Goal: Task Accomplishment & Management: Complete application form

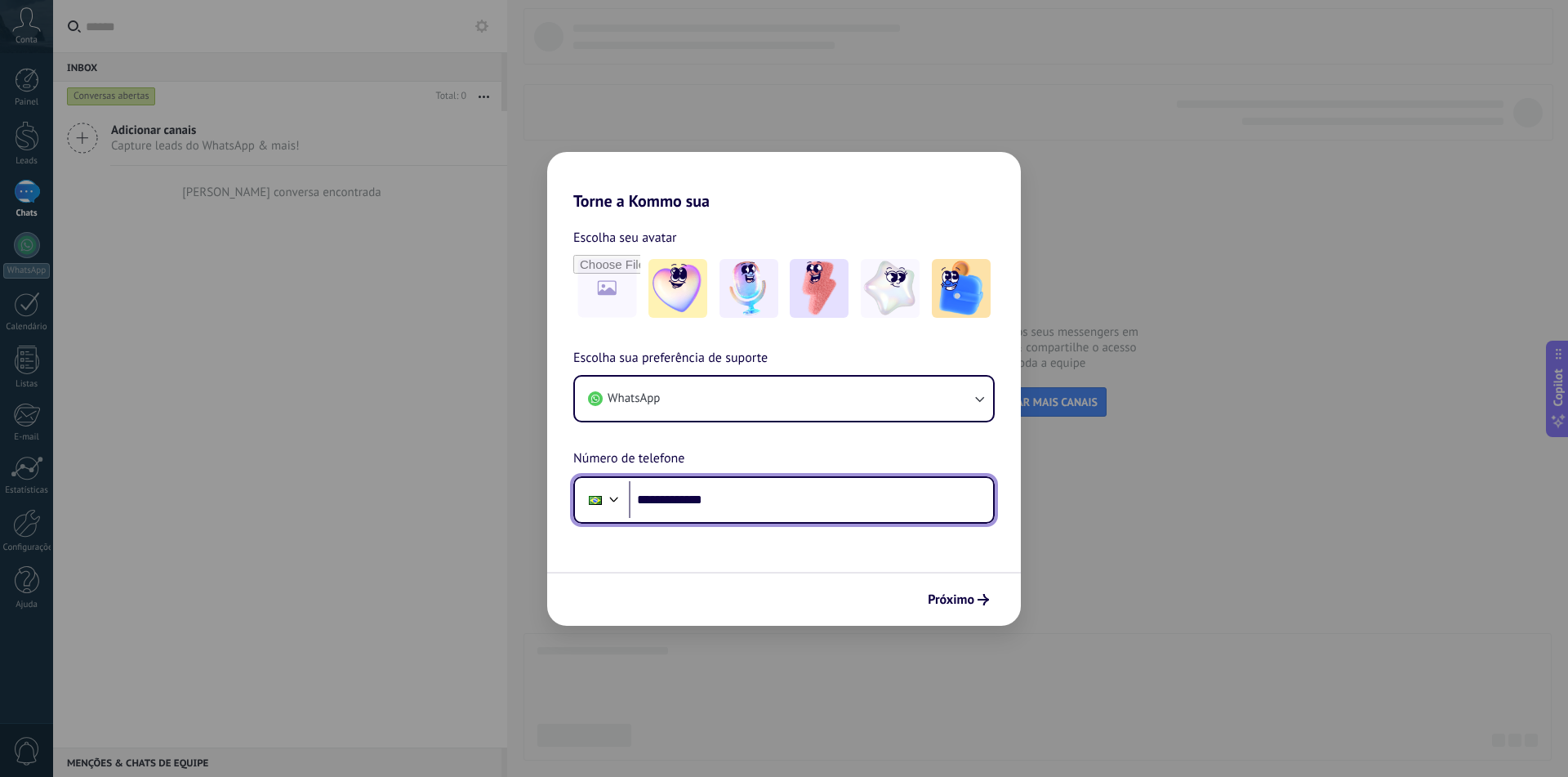
click at [745, 495] on input "**********" at bounding box center [811, 500] width 364 height 38
type input "**********"
click at [962, 608] on button "Próximo" at bounding box center [958, 600] width 76 height 28
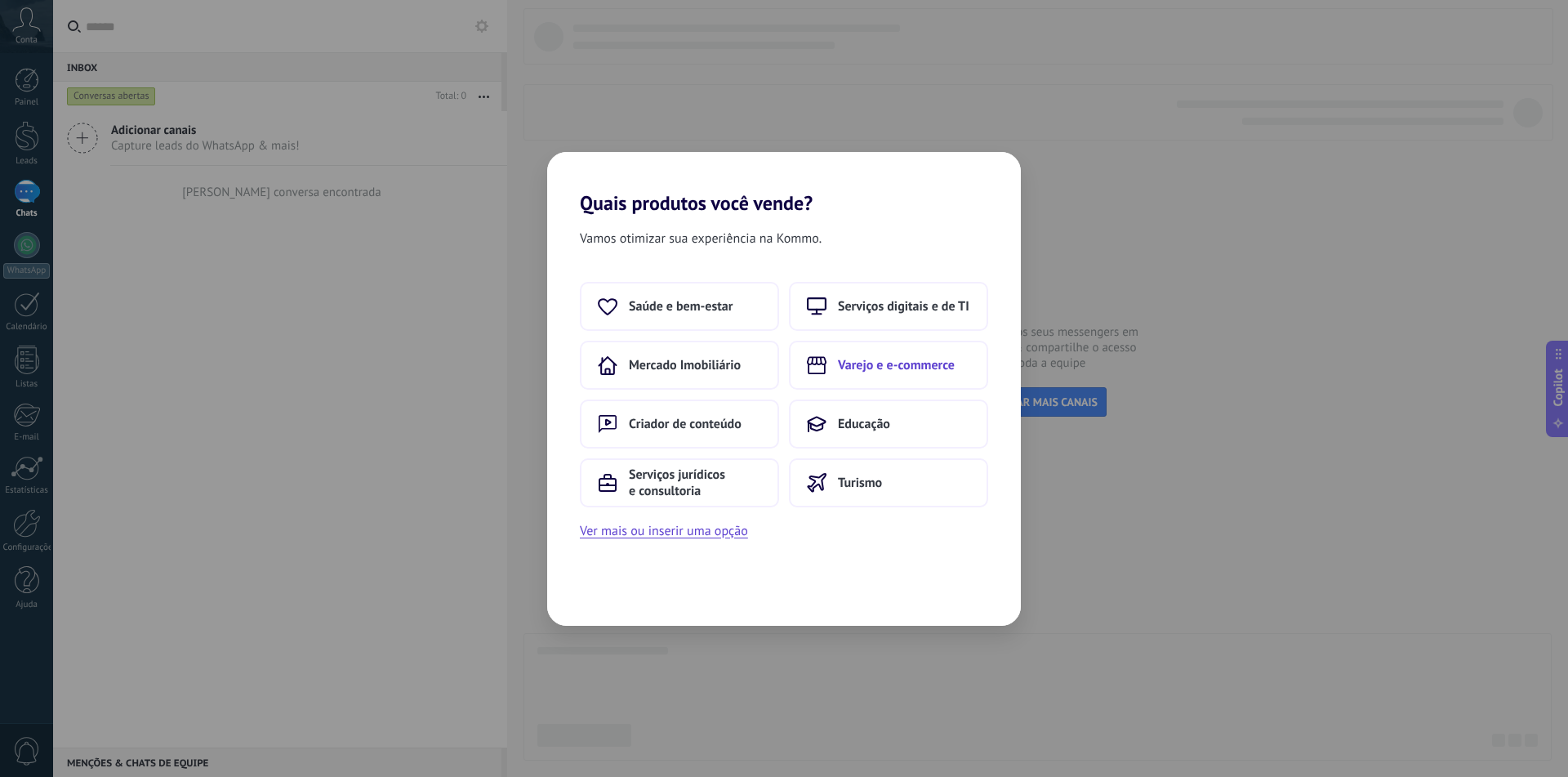
click at [817, 362] on icon at bounding box center [817, 365] width 20 height 20
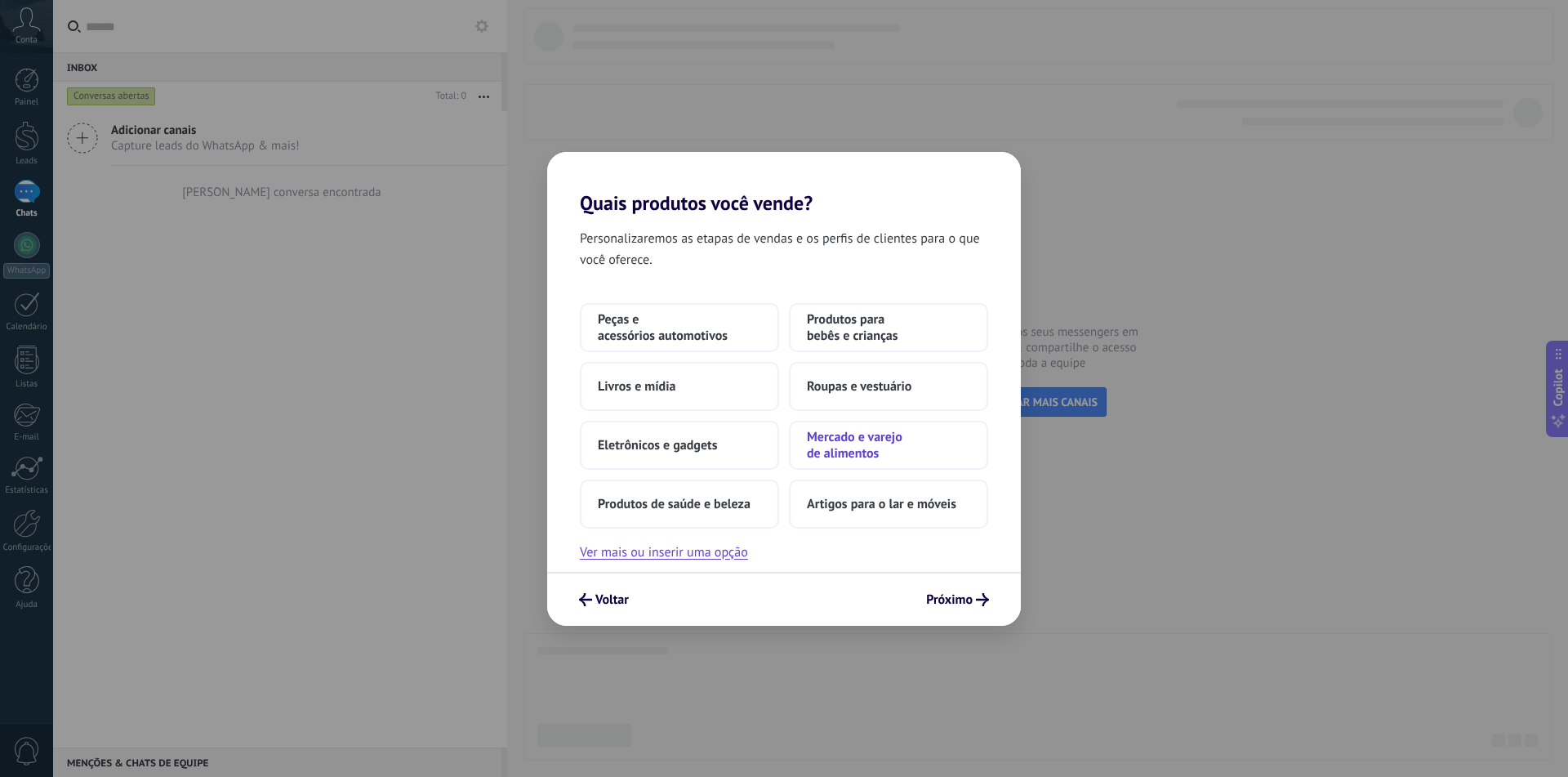
click at [863, 448] on span "Mercado e varejo de alimentos" at bounding box center [889, 445] width 163 height 33
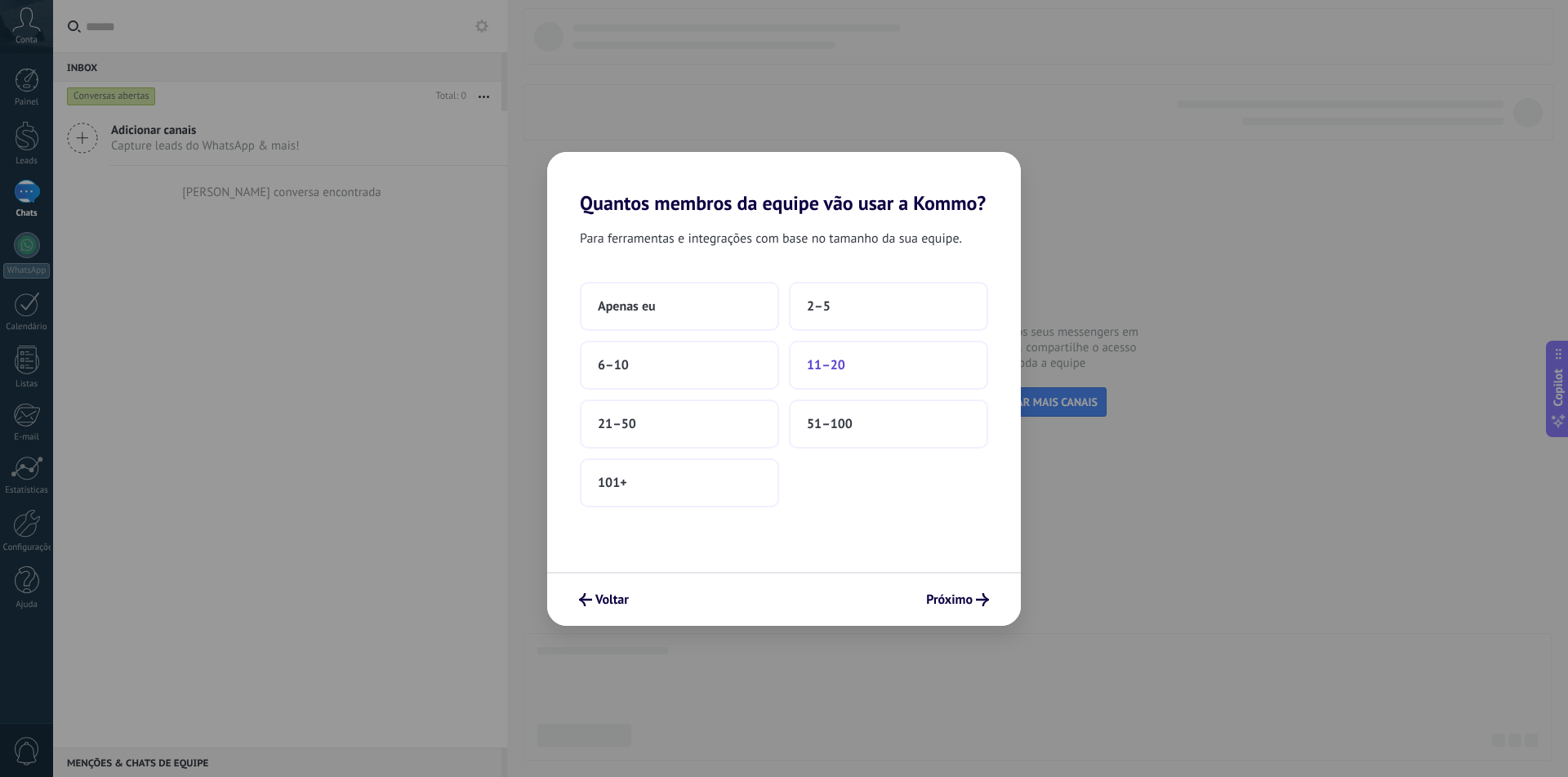
click at [806, 382] on button "11–20" at bounding box center [889, 365] width 199 height 49
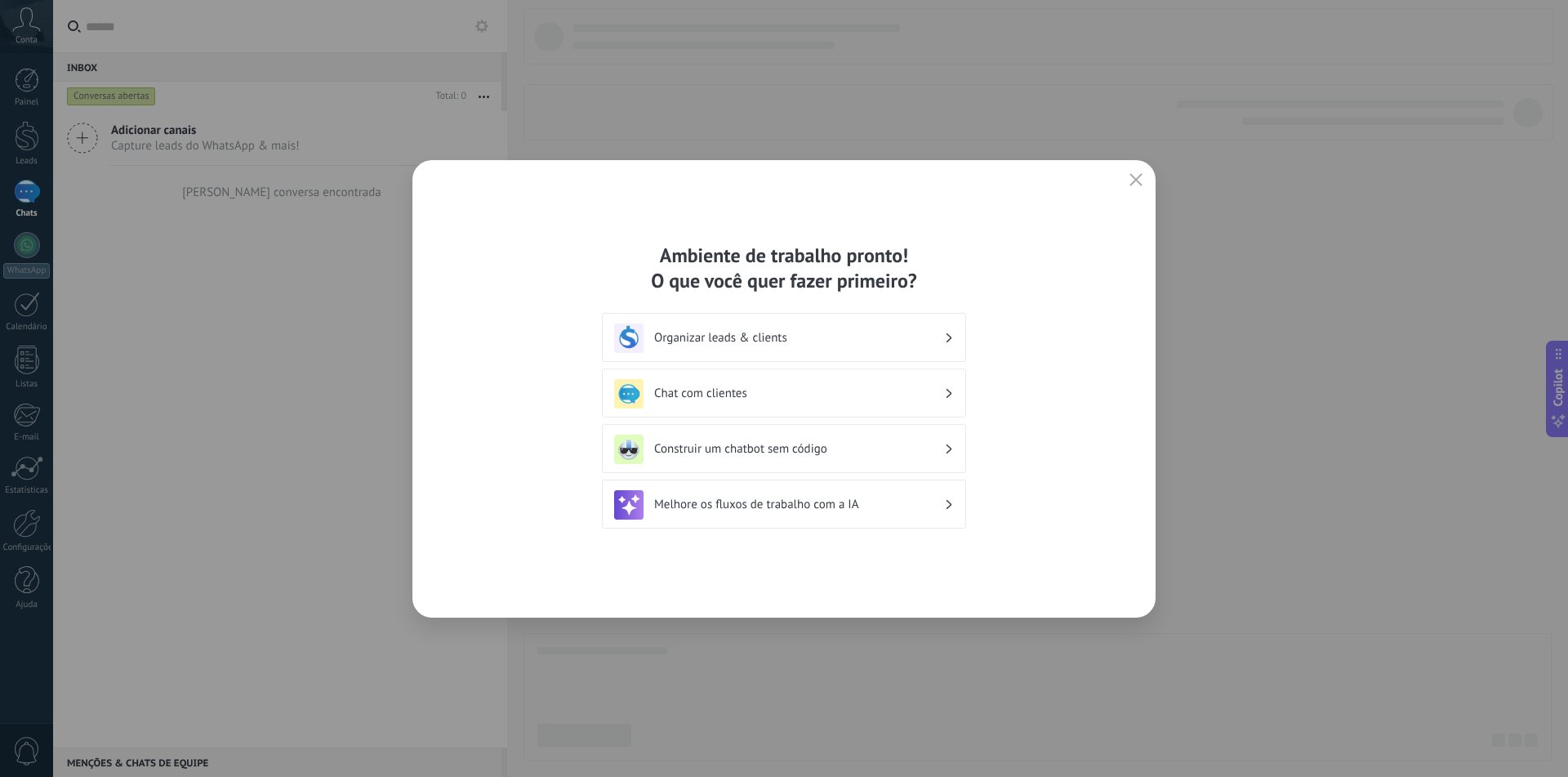
click at [740, 389] on h3 "Chat com clientes" at bounding box center [799, 394] width 290 height 16
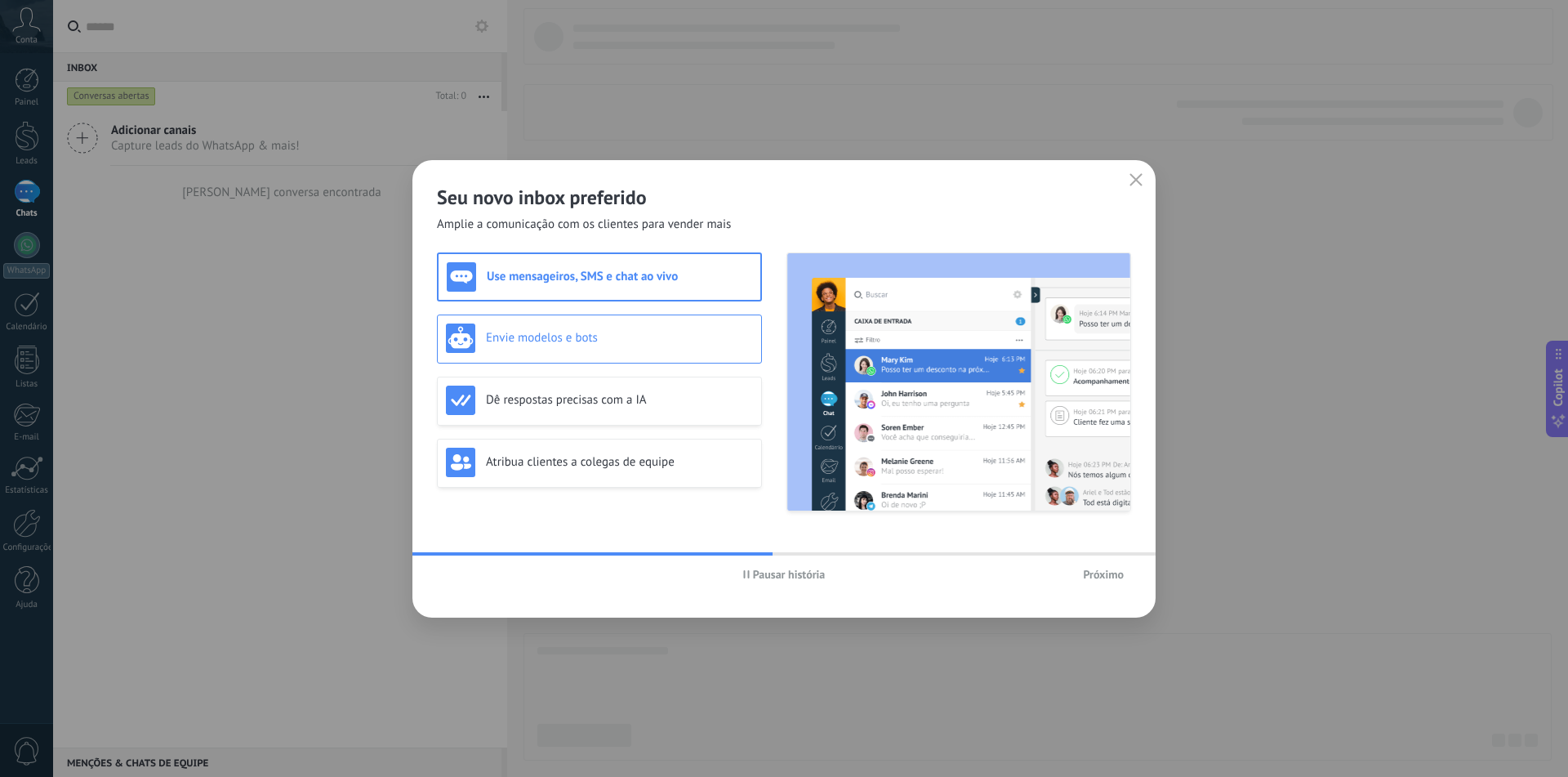
click at [551, 347] on div "Envie modelos e bots" at bounding box center [600, 338] width 307 height 30
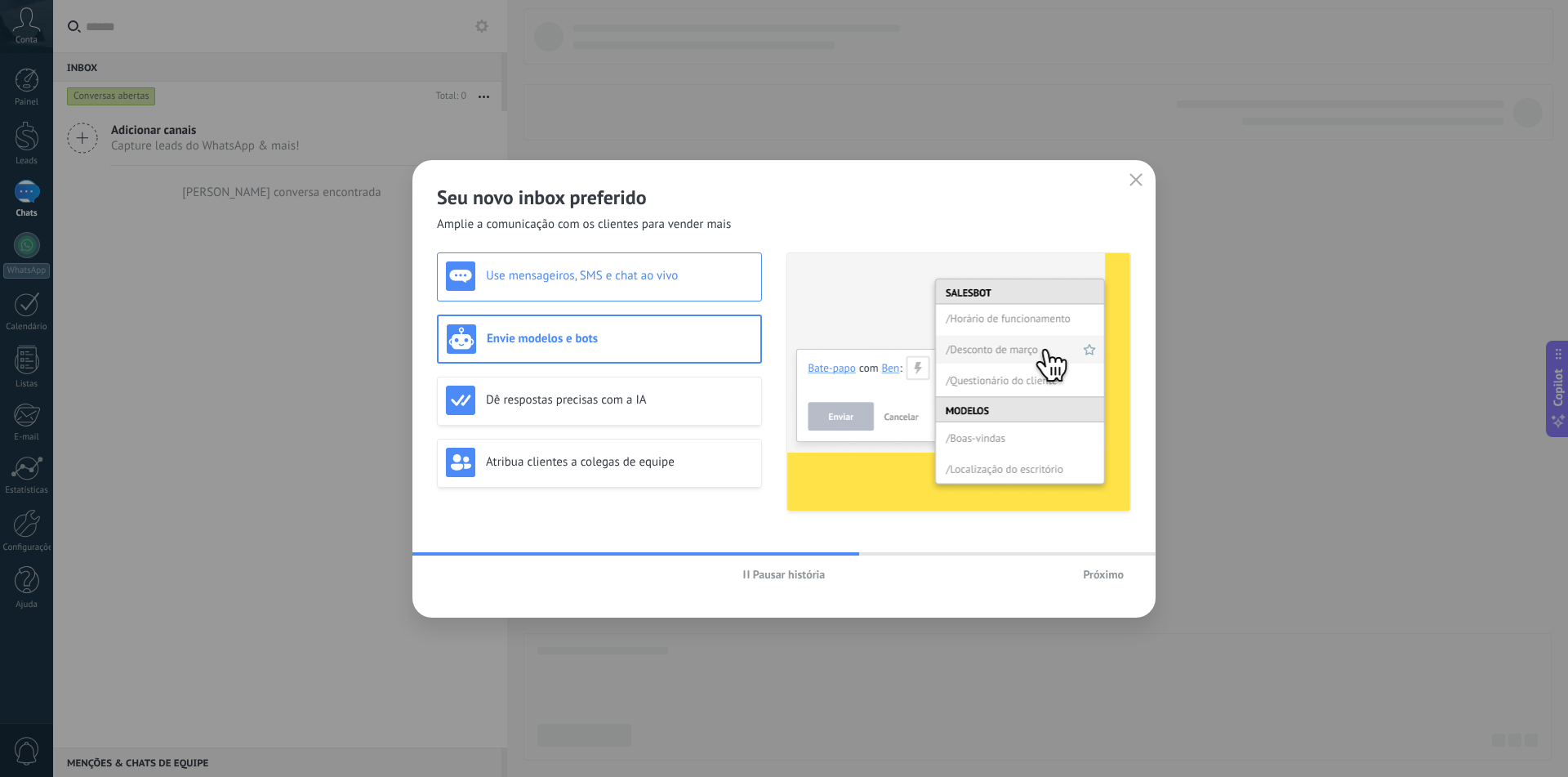
click at [611, 279] on h3 "Use mensageiros, SMS e chat ao vivo" at bounding box center [619, 276] width 267 height 16
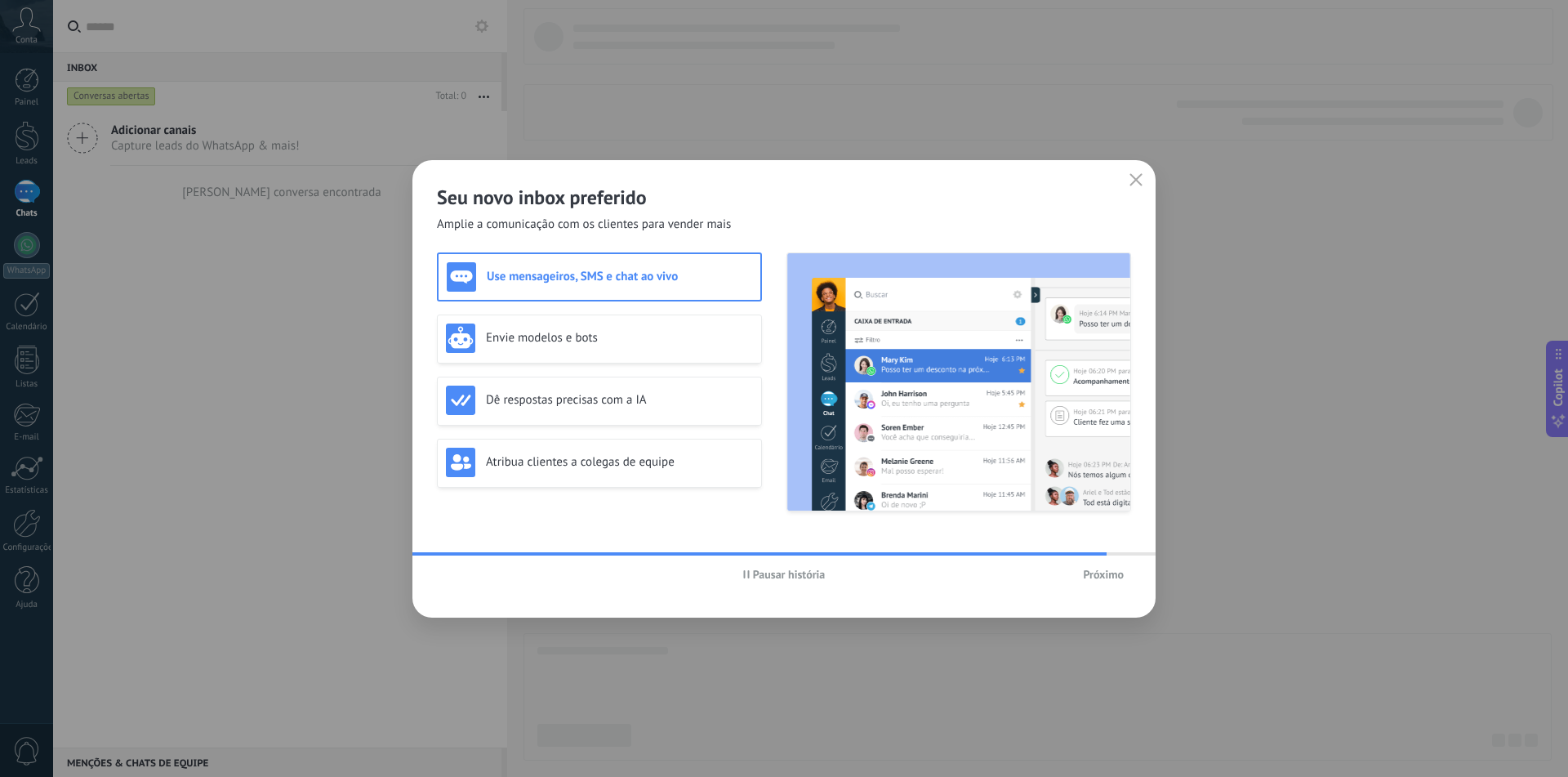
click at [1120, 580] on span "Próximo" at bounding box center [1103, 575] width 41 height 12
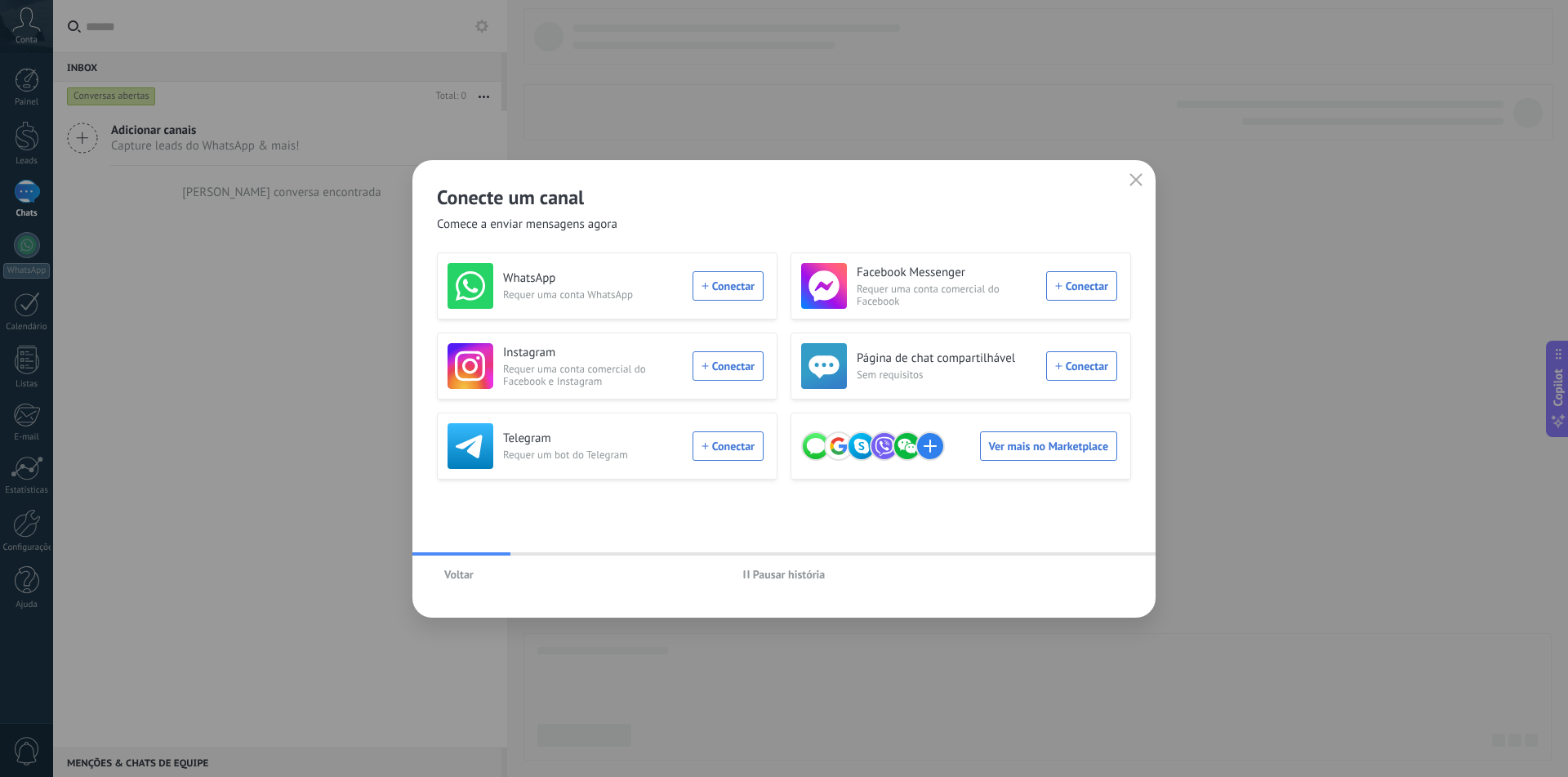
drag, startPoint x: 724, startPoint y: 288, endPoint x: 721, endPoint y: 295, distance: 7.6
click at [723, 293] on div "WhatsApp Requer uma conta WhatsApp Conectar" at bounding box center [606, 287] width 316 height 46
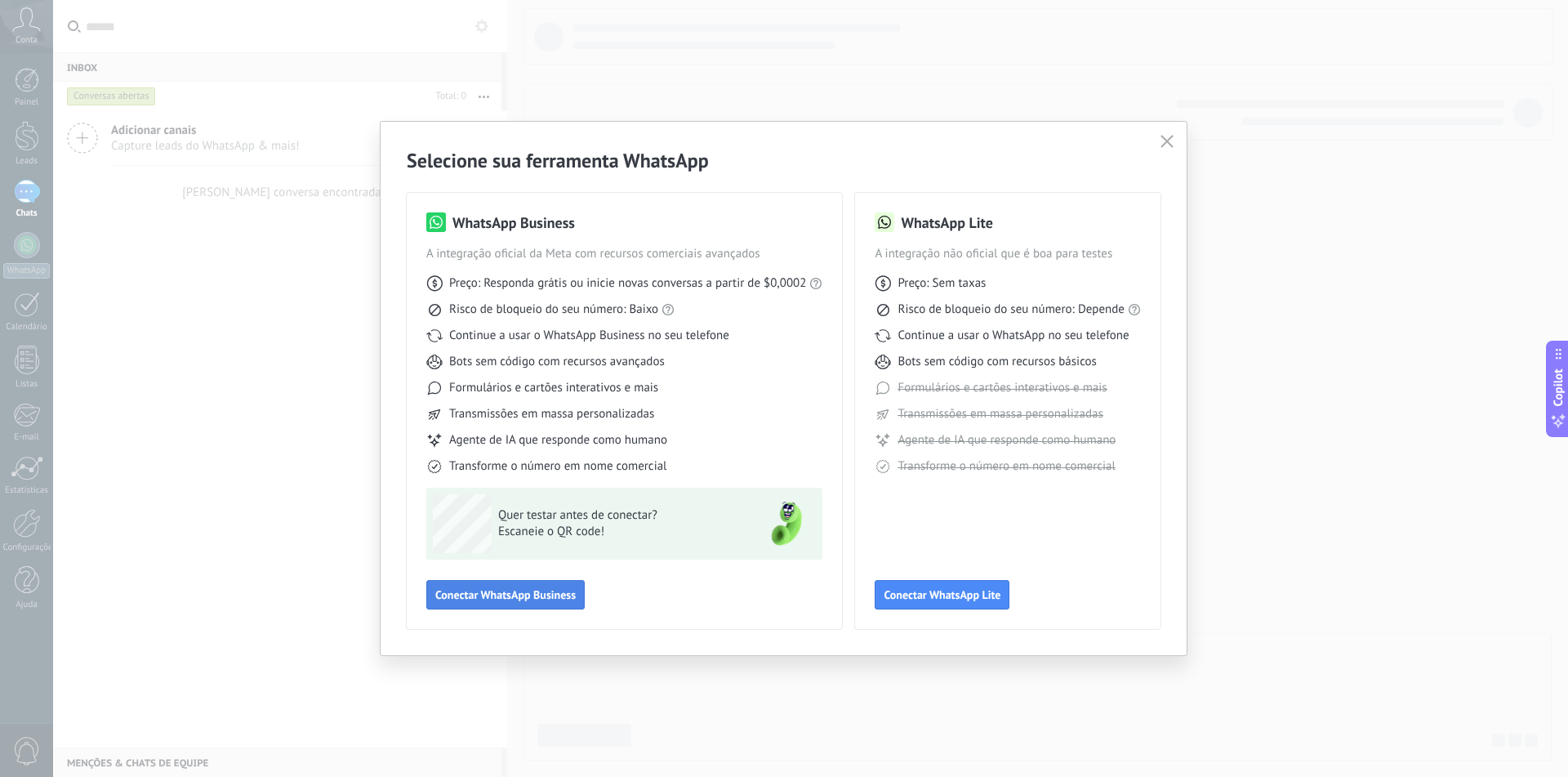
click at [569, 585] on button "Conectar WhatsApp Business" at bounding box center [505, 595] width 158 height 30
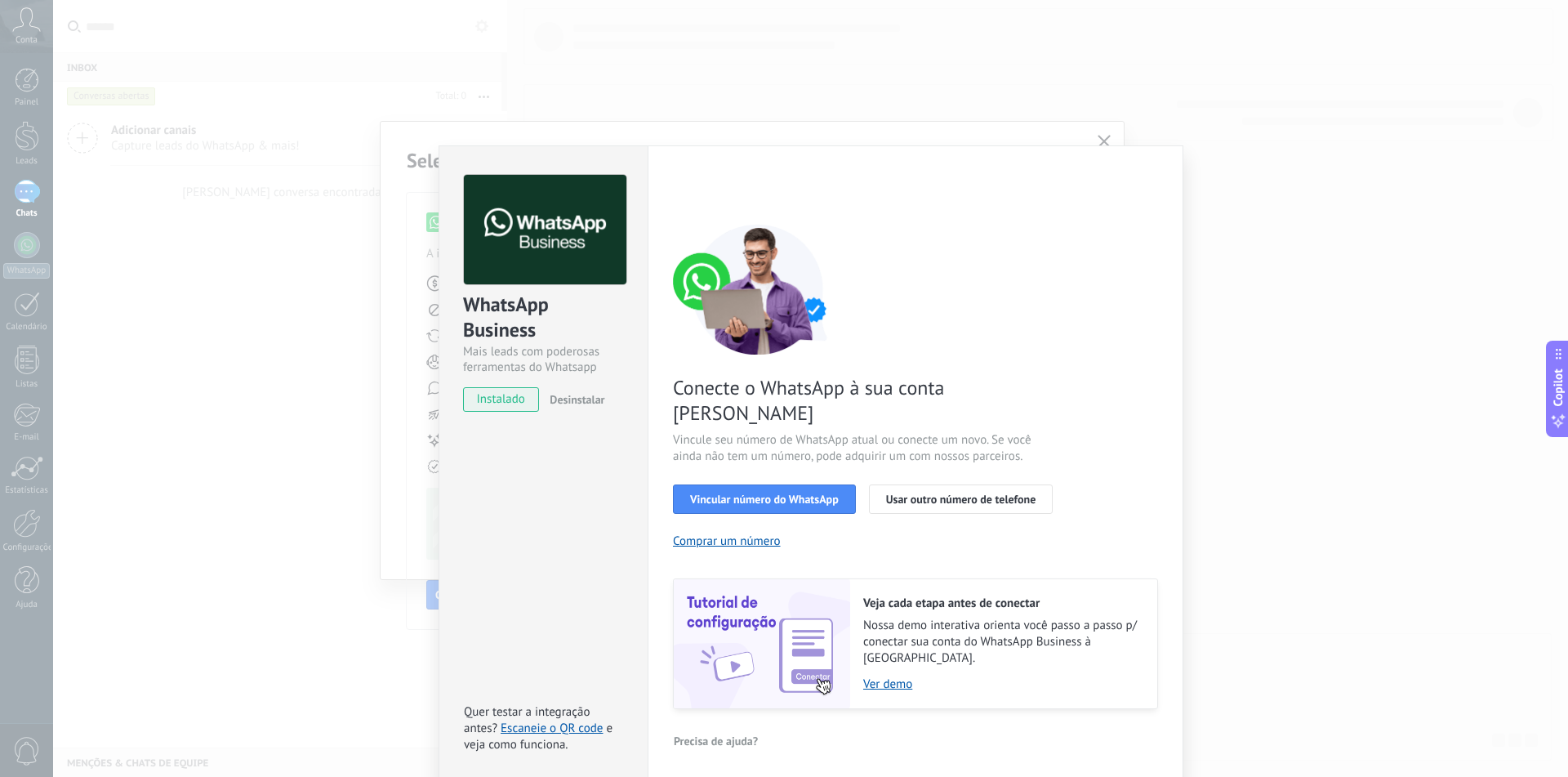
click at [1104, 135] on div "WhatsApp Business Mais leads com poderosas ferramentas do Whatsapp instalado De…" at bounding box center [810, 388] width 1515 height 777
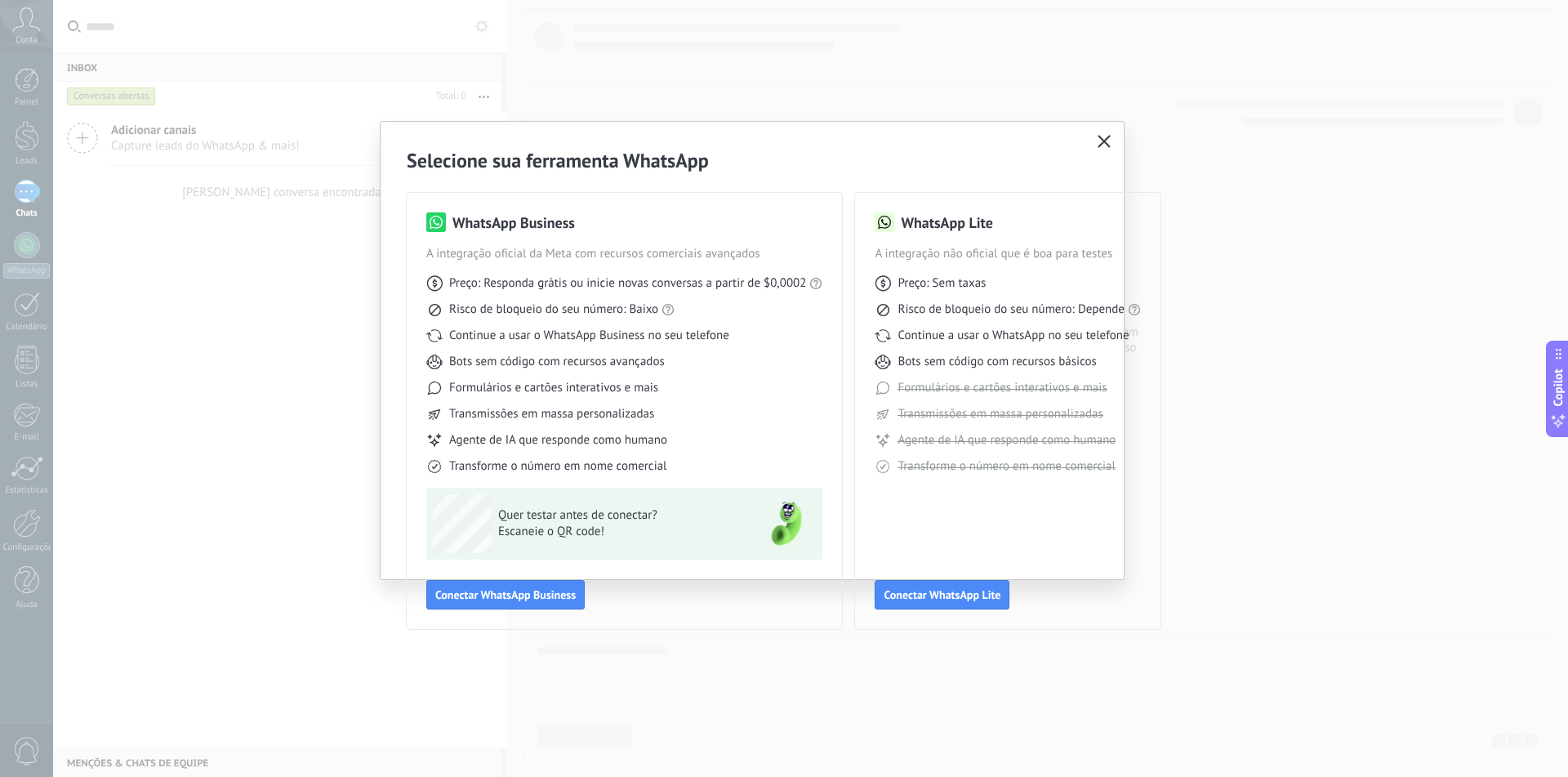
click at [1106, 149] on button "button" at bounding box center [1104, 141] width 21 height 23
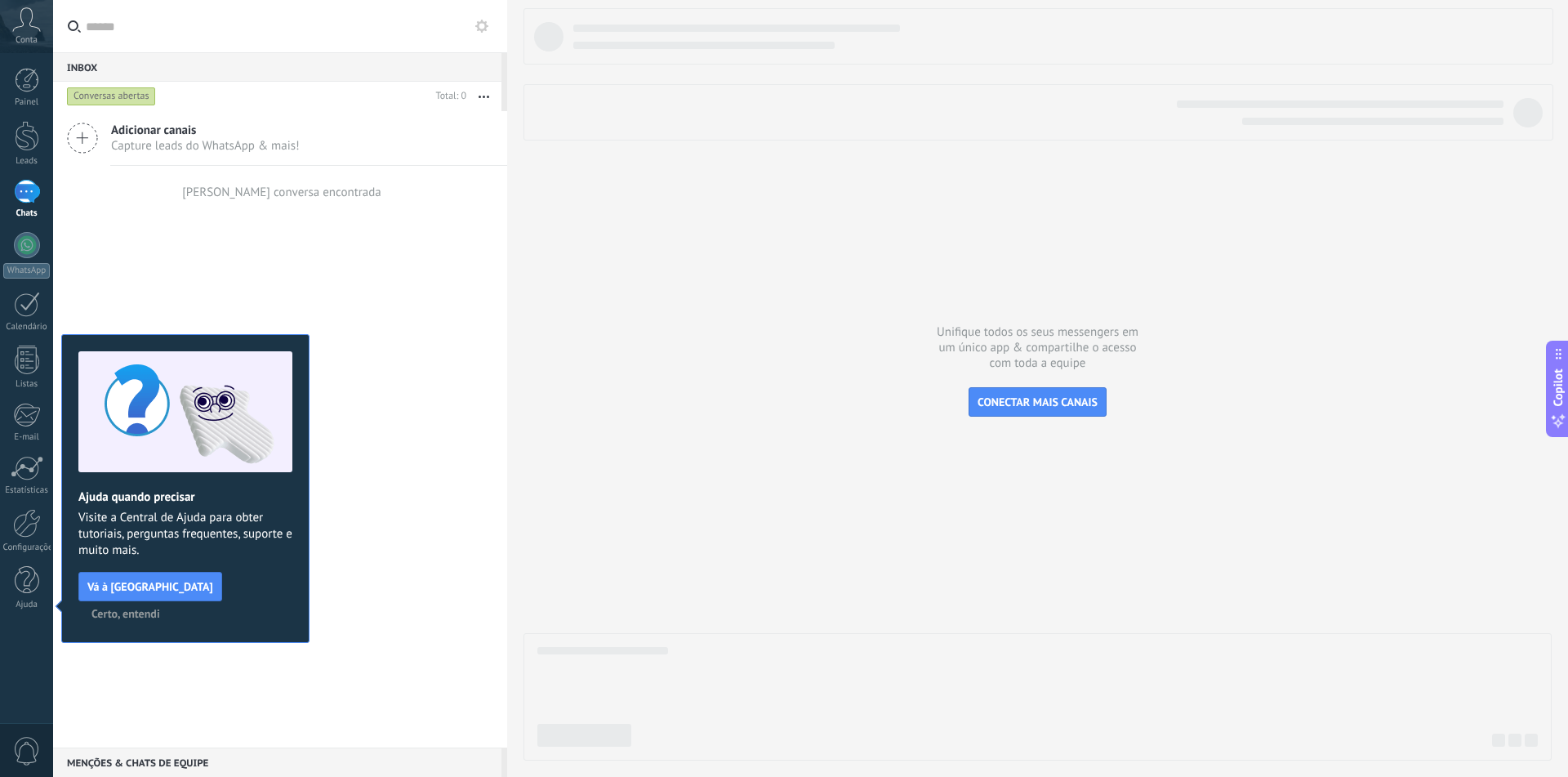
click at [47, 194] on link "Chats" at bounding box center [26, 199] width 53 height 39
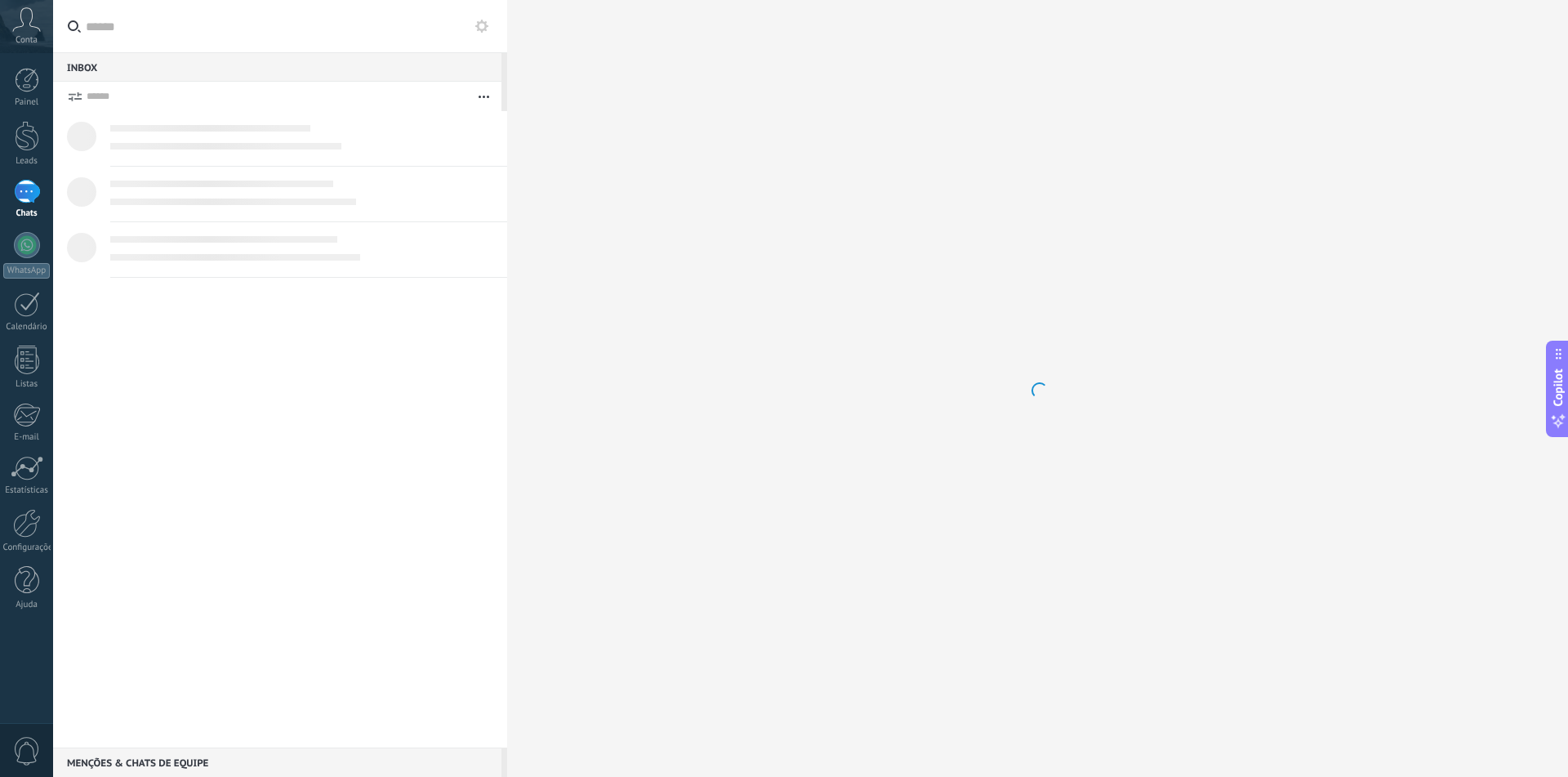
click at [30, 198] on div at bounding box center [27, 192] width 26 height 24
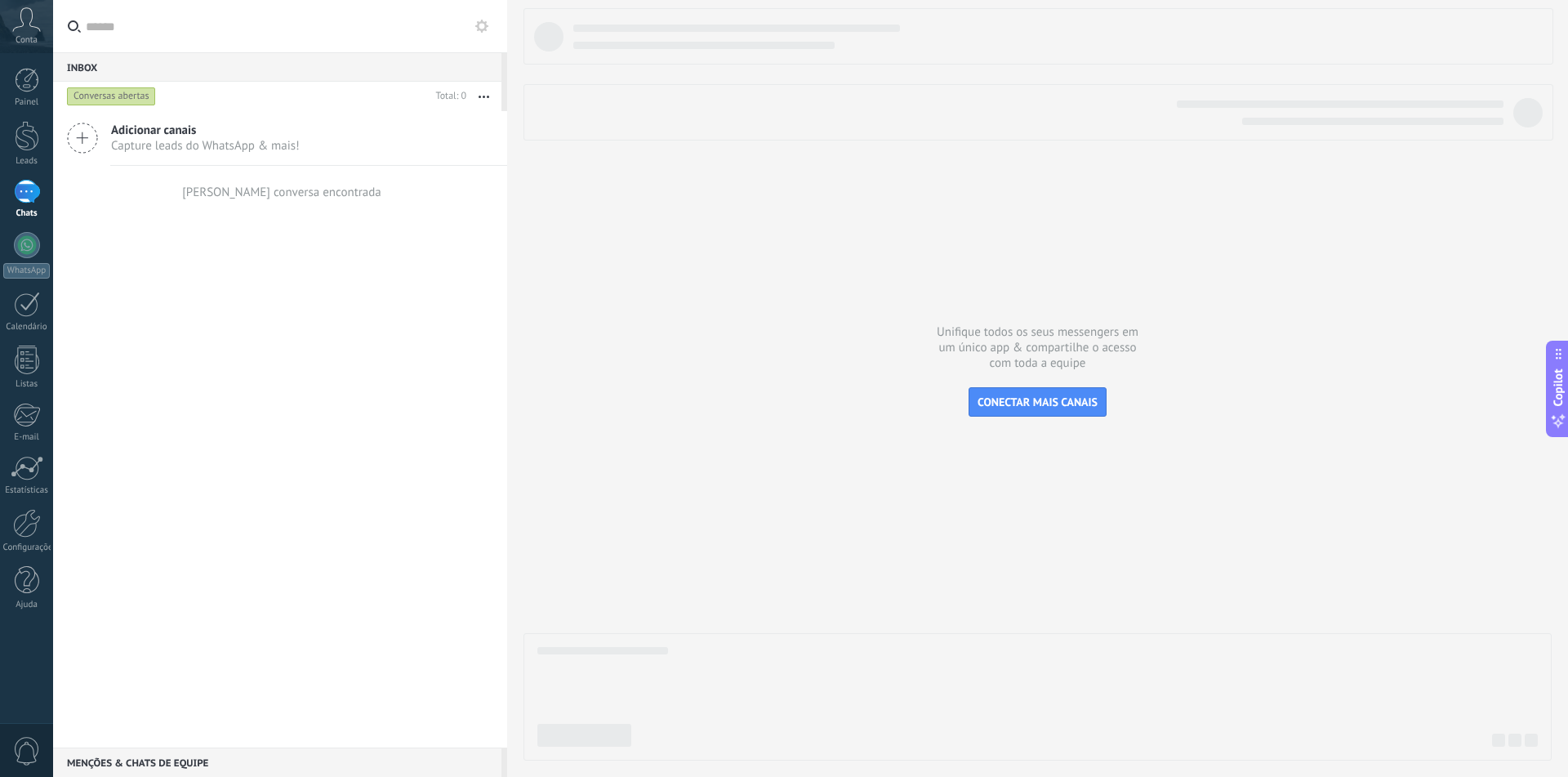
click at [24, 32] on div "Conta" at bounding box center [26, 26] width 53 height 53
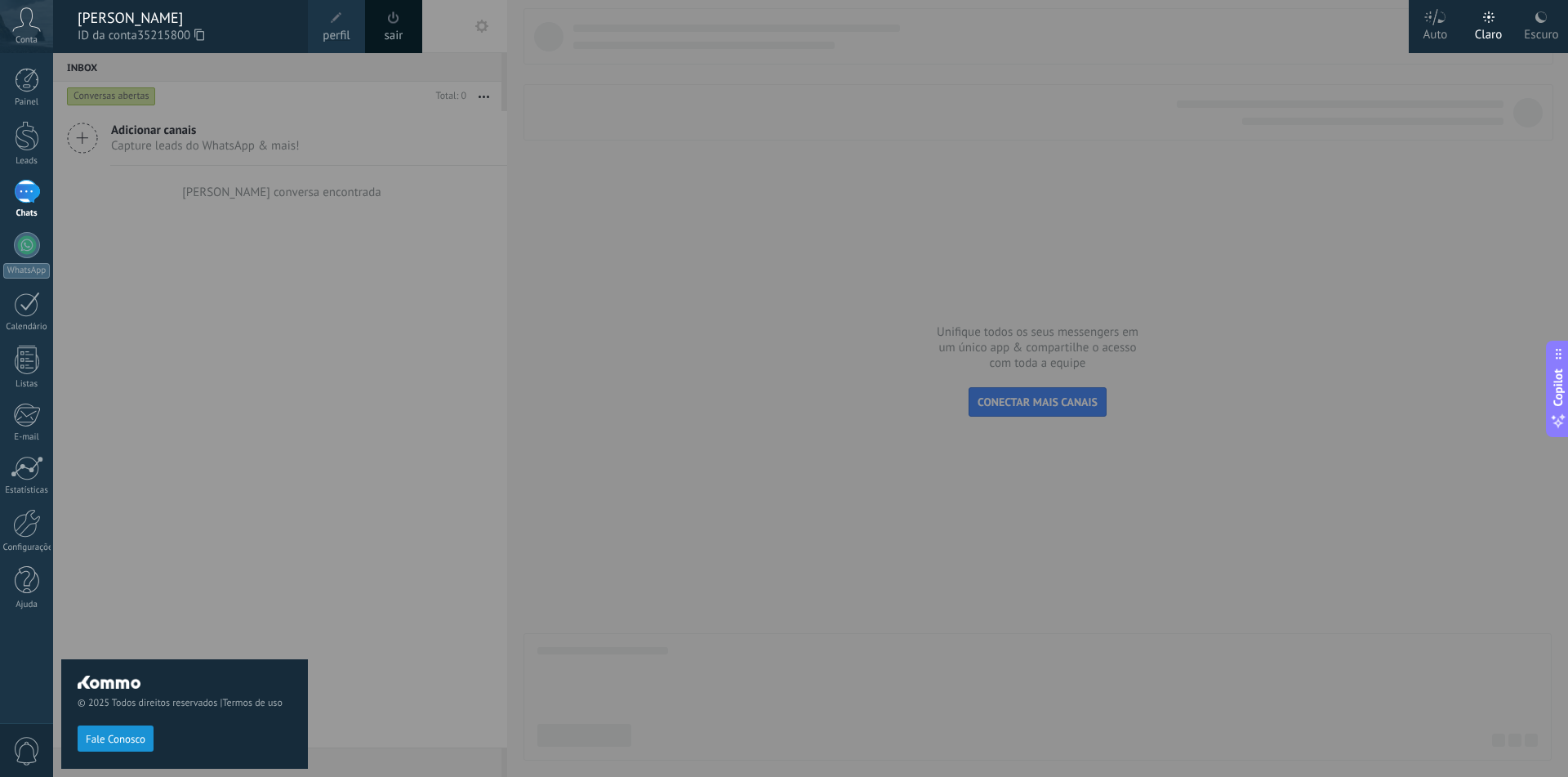
click at [21, 190] on div at bounding box center [27, 192] width 26 height 24
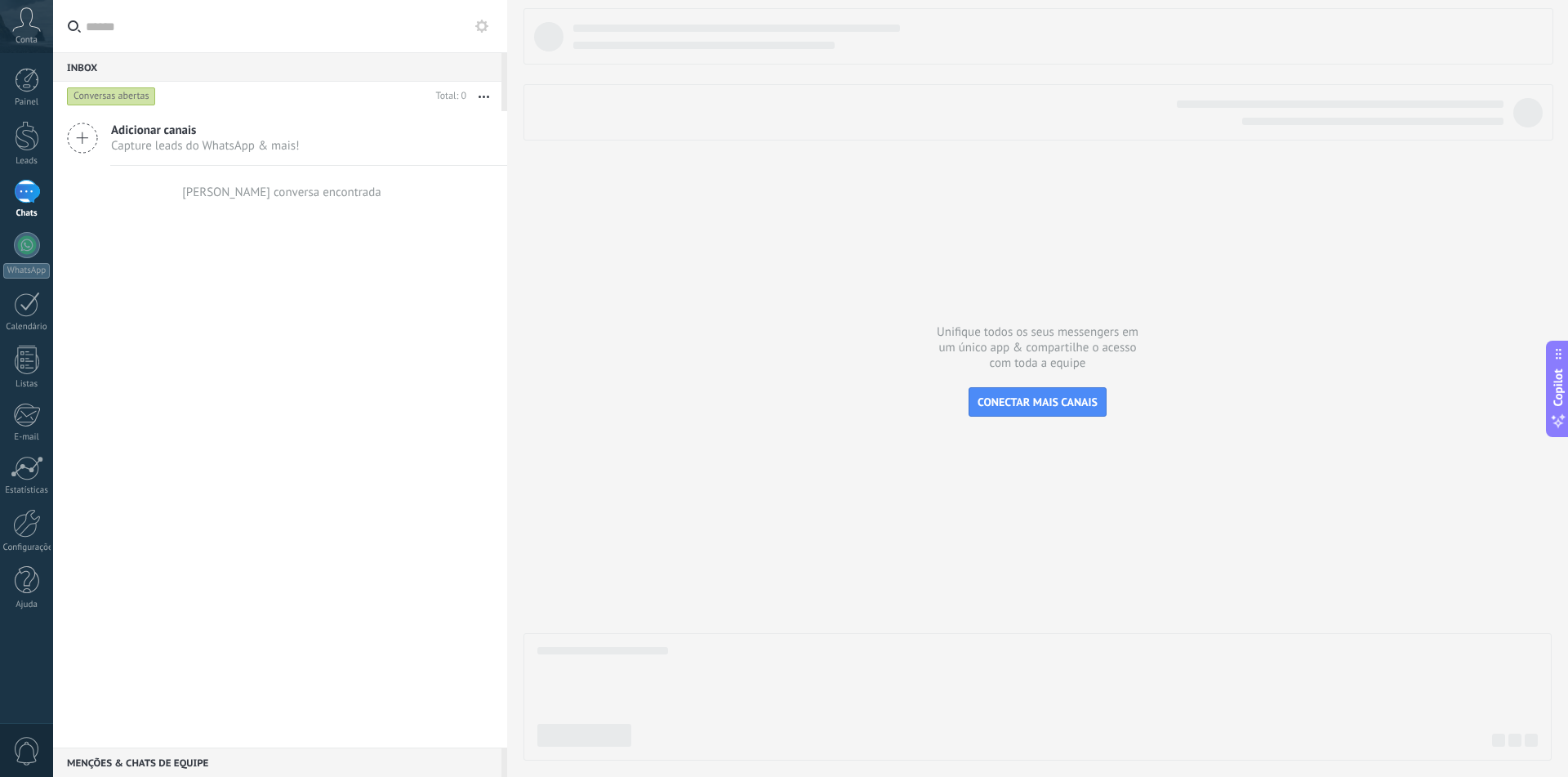
click at [195, 150] on span "Capture leads do WhatsApp & mais!" at bounding box center [206, 146] width 189 height 16
click at [88, 135] on icon at bounding box center [82, 137] width 31 height 31
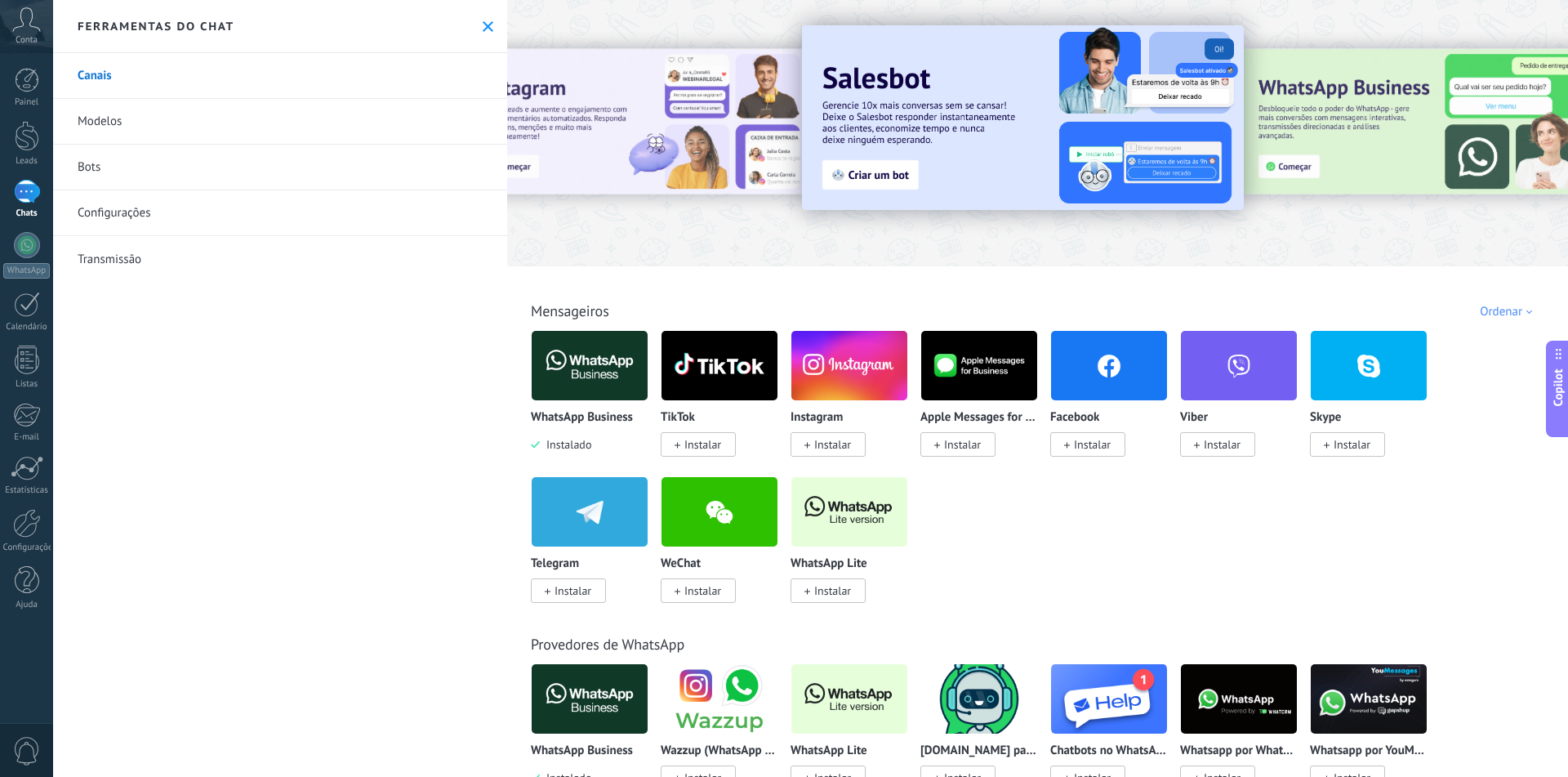
click at [98, 119] on link "Modelos" at bounding box center [279, 121] width 454 height 46
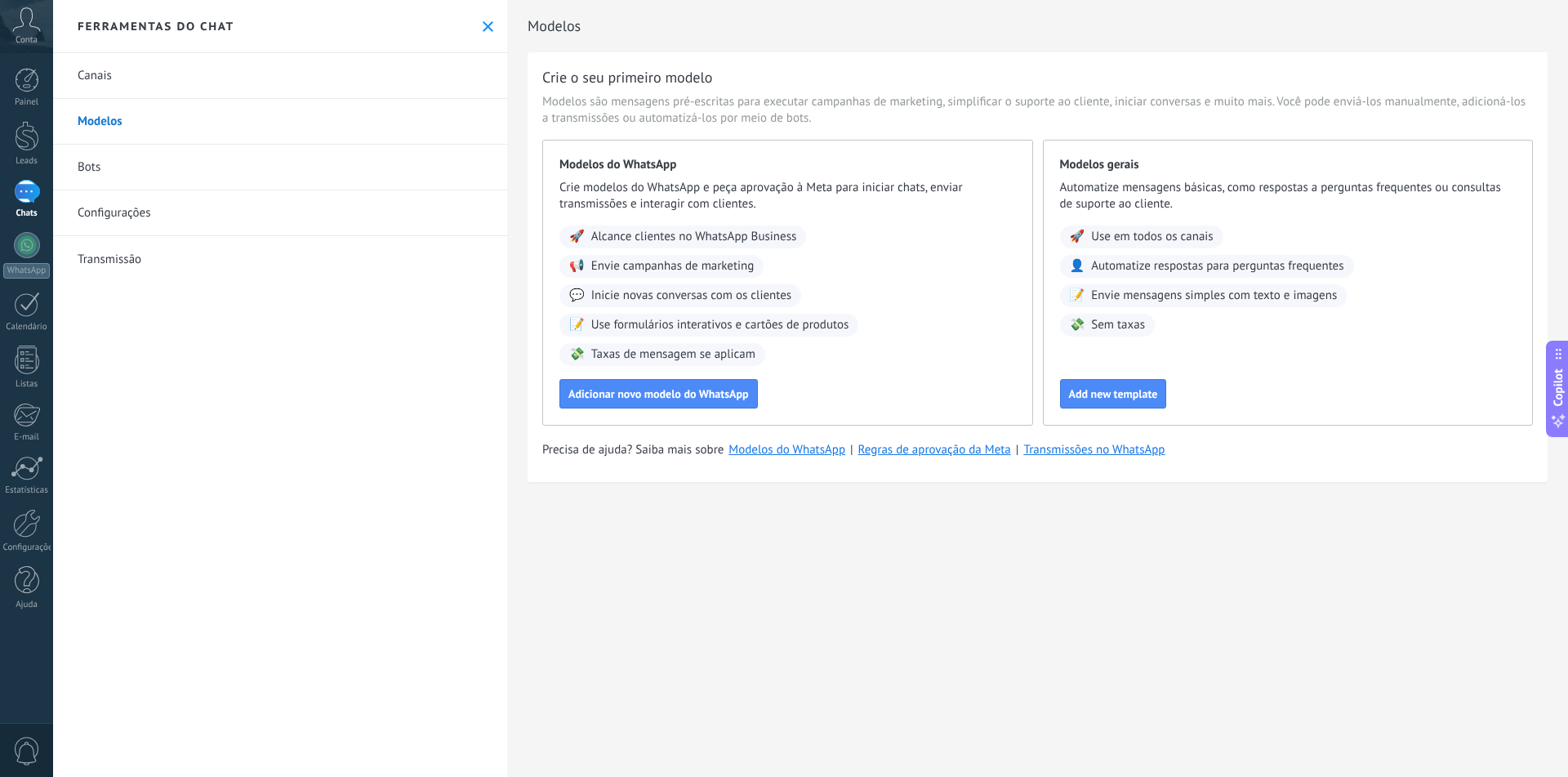
click at [98, 114] on link "Modelos" at bounding box center [279, 121] width 454 height 46
click at [483, 25] on icon at bounding box center [488, 26] width 11 height 11
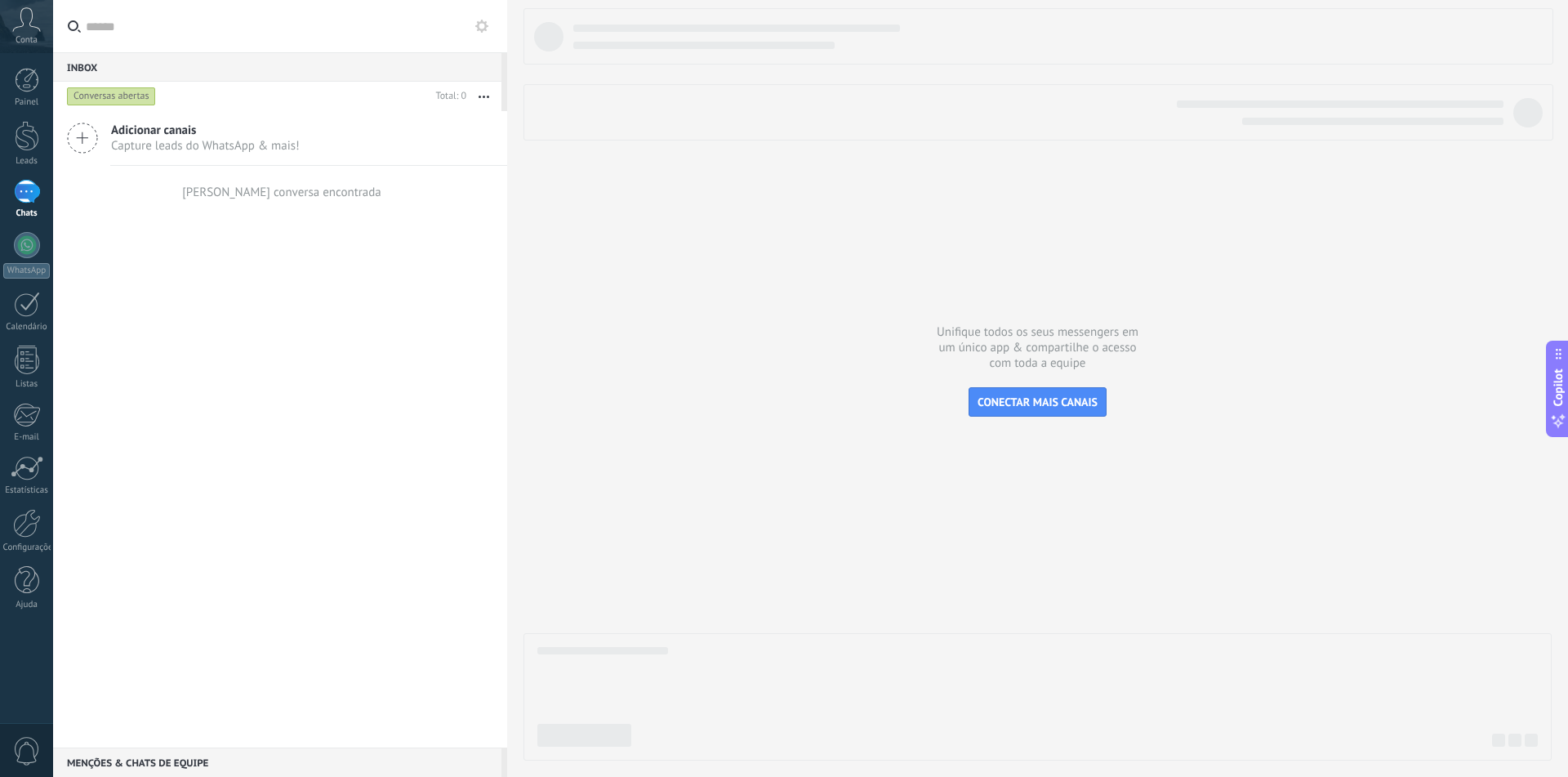
click at [196, 144] on span "Capture leads do WhatsApp & mais!" at bounding box center [206, 146] width 189 height 16
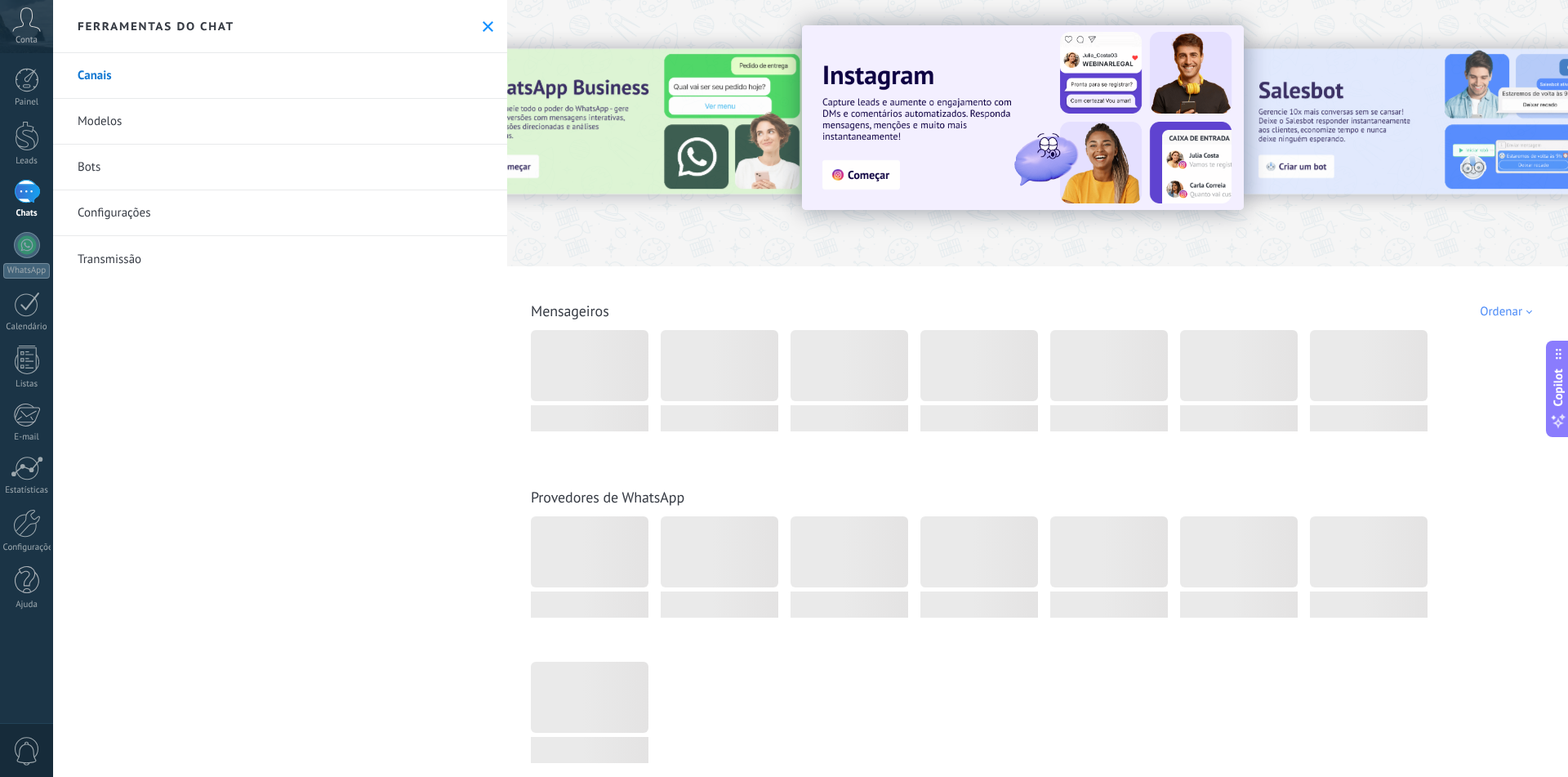
click at [133, 120] on link "Modelos" at bounding box center [279, 121] width 454 height 46
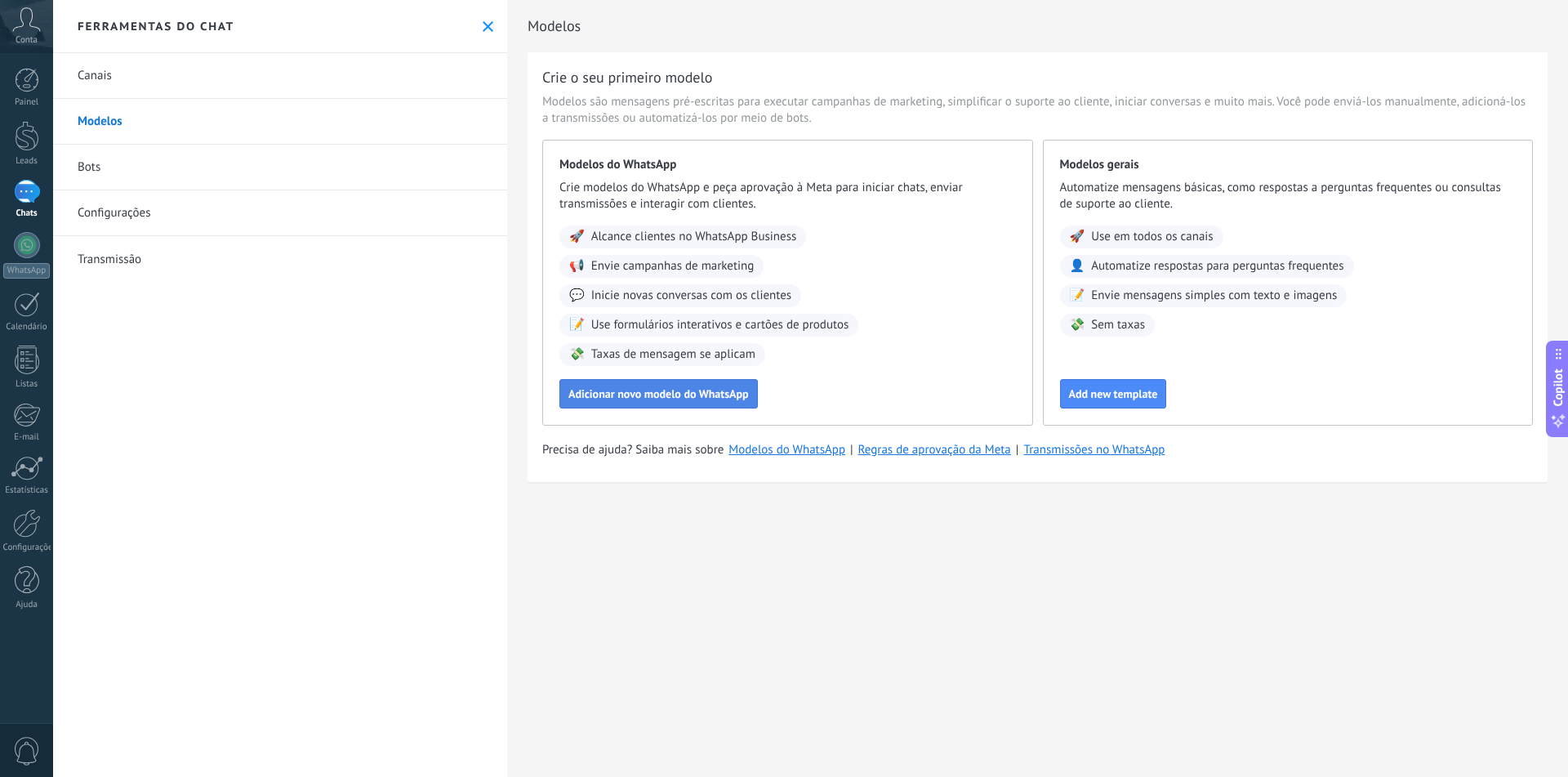
click at [721, 397] on span "Adicionar novo modelo do WhatsApp" at bounding box center [659, 394] width 181 height 12
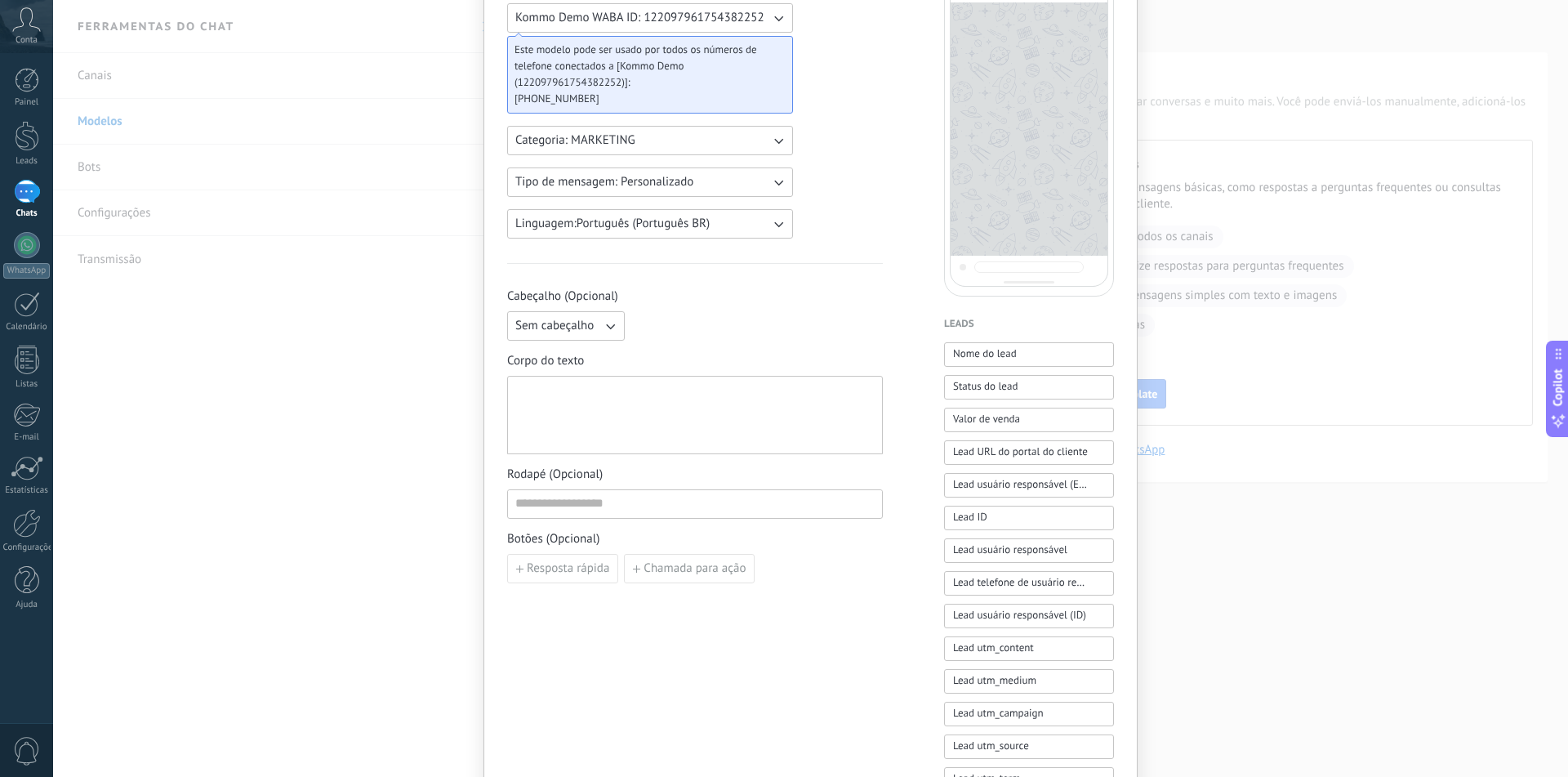
scroll to position [163, 0]
click at [456, 190] on div "Novo modelo Cancelar Salvar rascunho Enviar para análise Kommo Demo WABA ID: 12…" at bounding box center [810, 388] width 1515 height 777
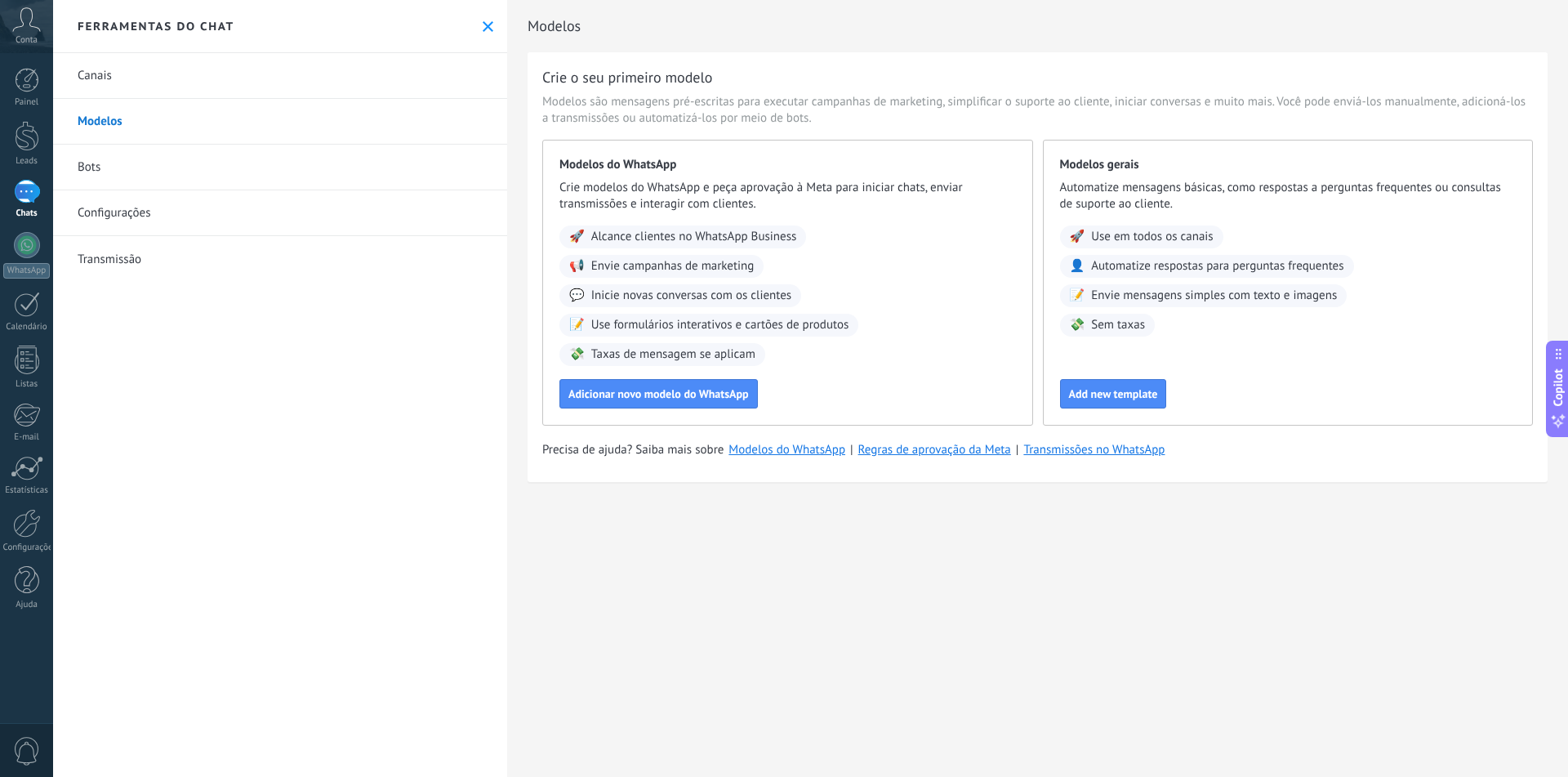
scroll to position [0, 0]
click at [105, 164] on link "Bots" at bounding box center [279, 167] width 454 height 46
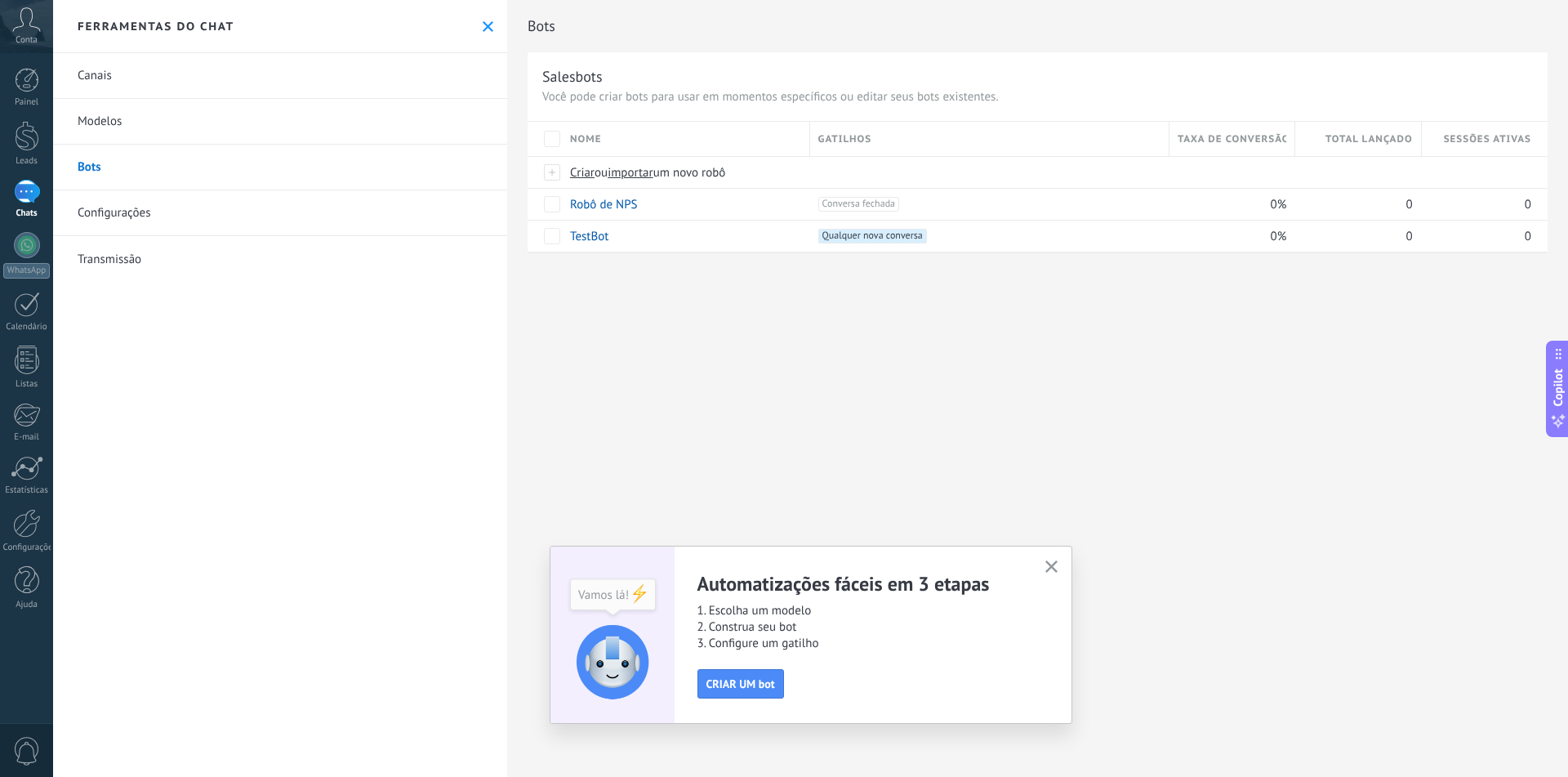
click at [99, 121] on link "Modelos" at bounding box center [279, 121] width 454 height 46
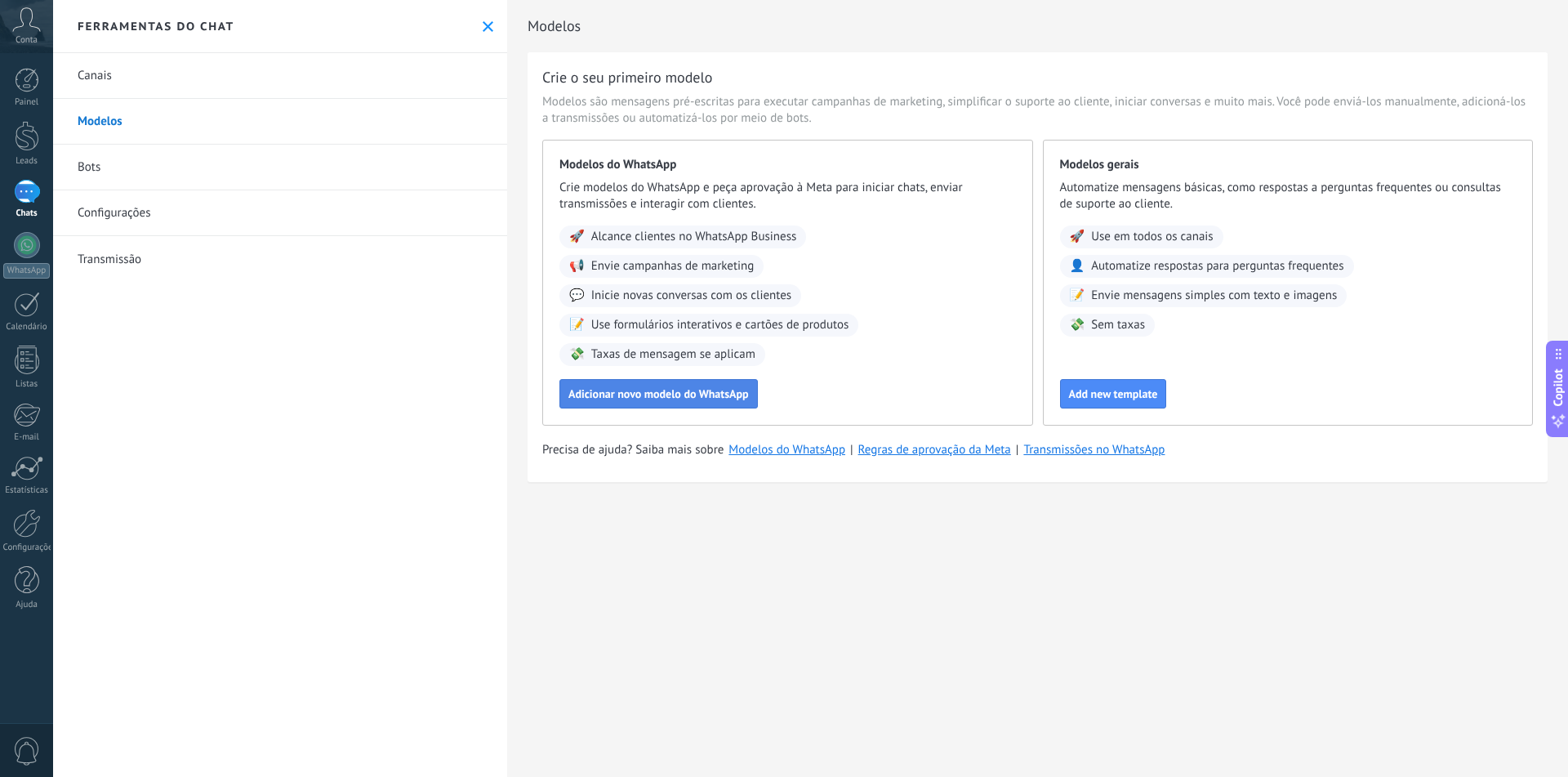
click at [703, 382] on button "Adicionar novo modelo do WhatsApp" at bounding box center [659, 394] width 199 height 30
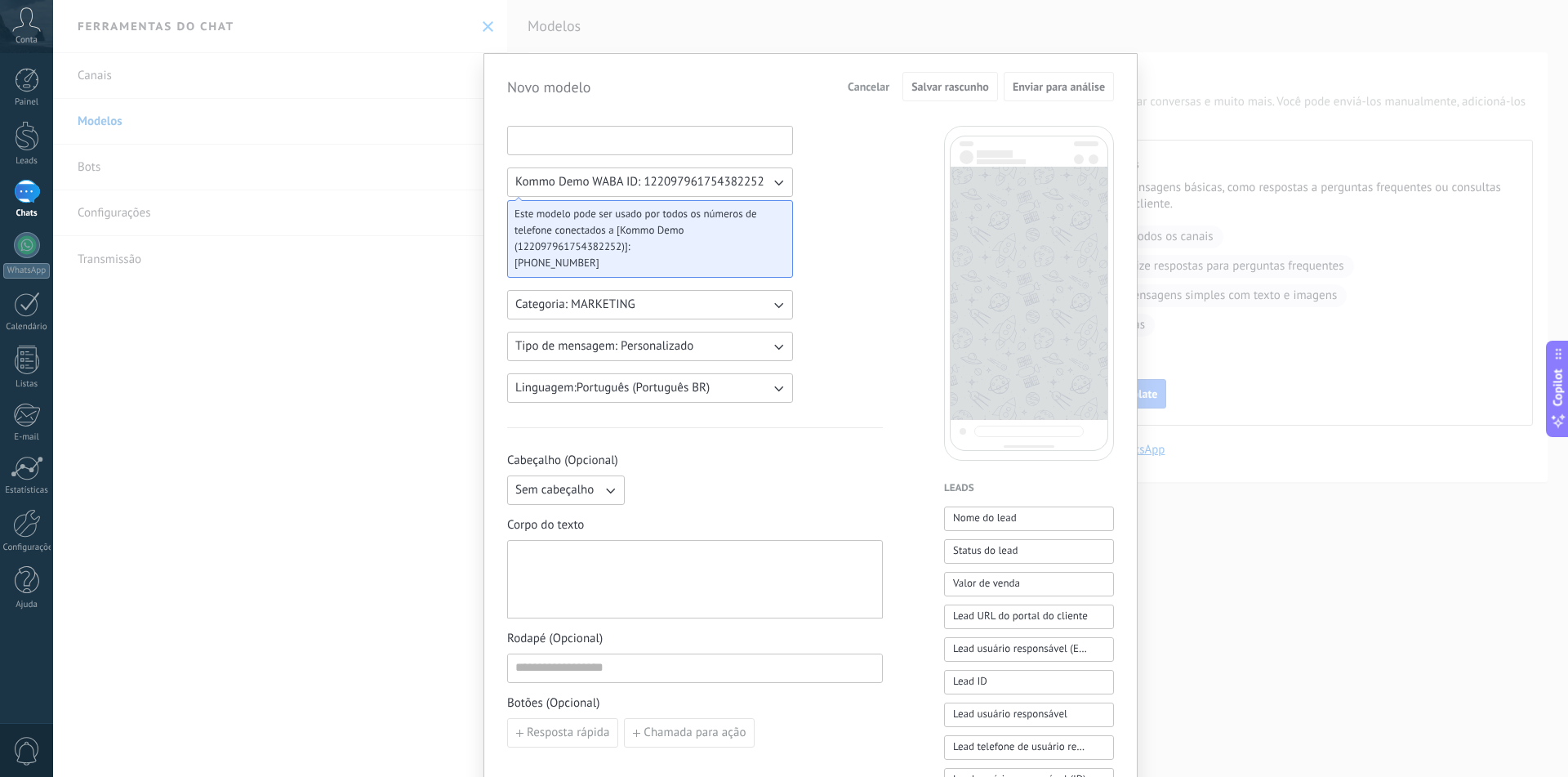
click at [575, 146] on input at bounding box center [650, 139] width 284 height 26
type input "********"
click at [629, 300] on span "Categoria: MARKETING" at bounding box center [575, 304] width 120 height 16
click at [564, 332] on span "MARKETING" at bounding box center [547, 332] width 65 height 16
click at [693, 341] on button "Tipo de mensagem: Personalizado" at bounding box center [650, 347] width 286 height 30
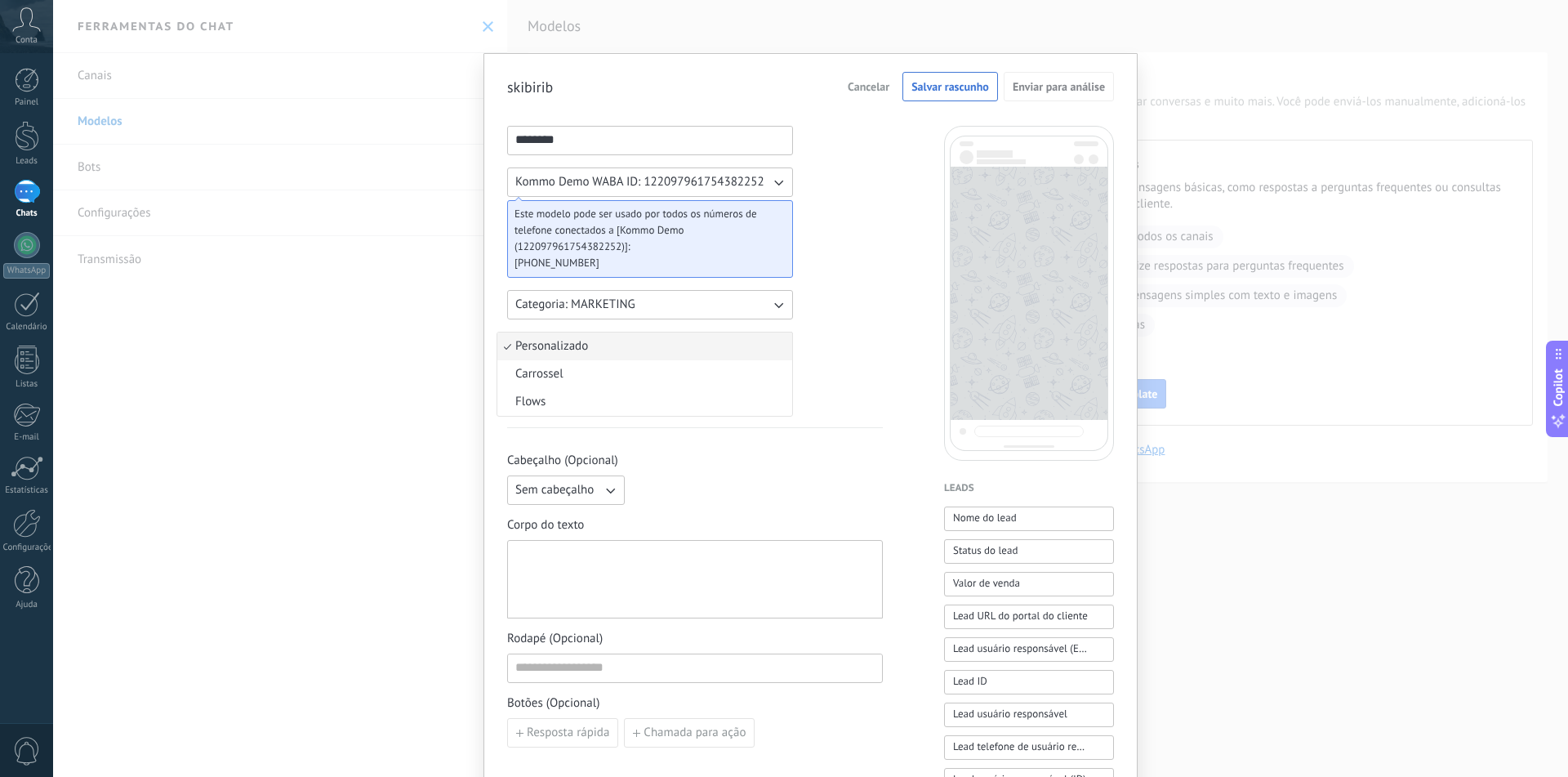
click at [552, 347] on span "Personalizado" at bounding box center [551, 346] width 73 height 16
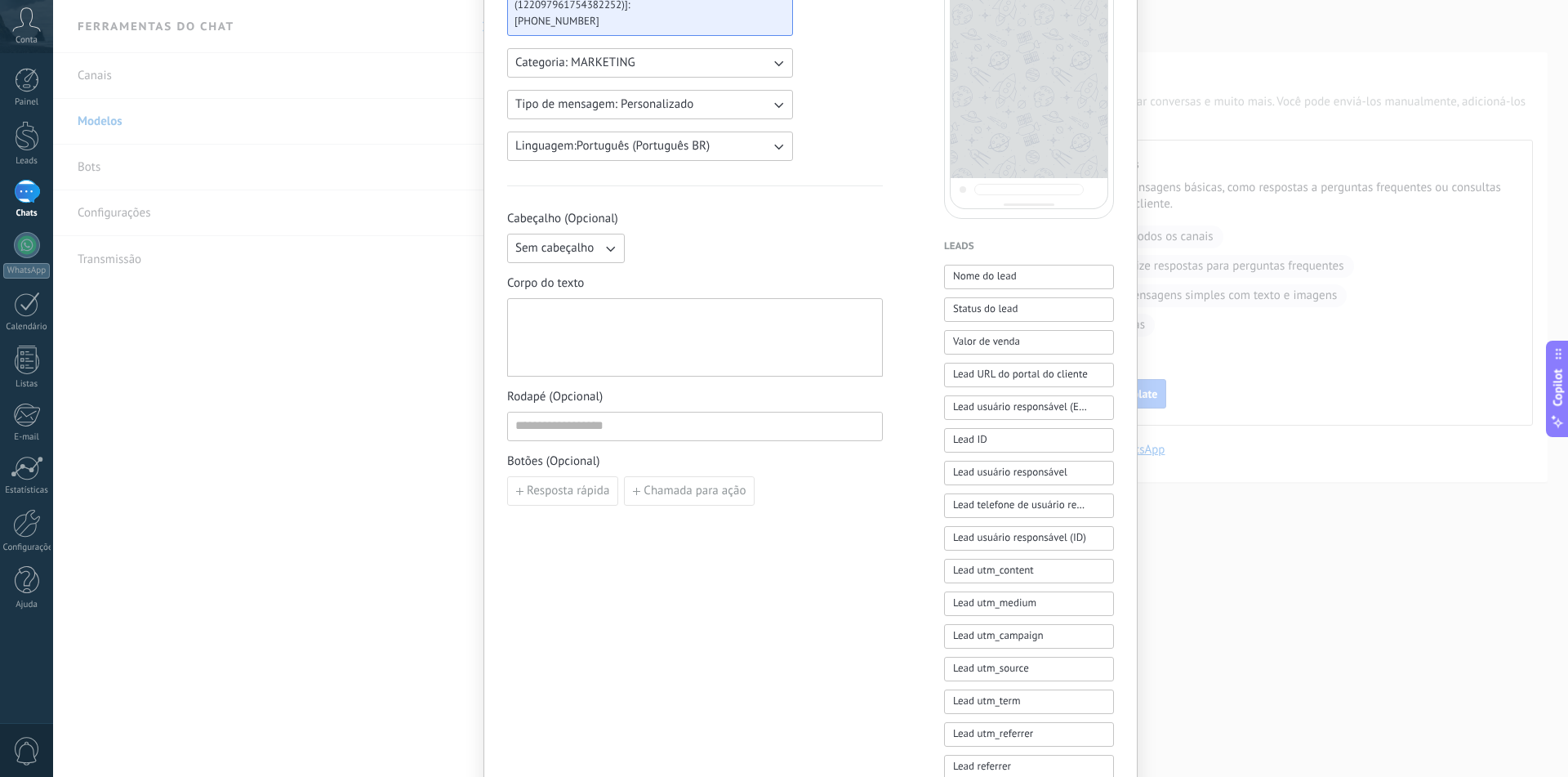
scroll to position [245, 0]
click at [575, 316] on div at bounding box center [694, 334] width 359 height 65
click at [593, 426] on input at bounding box center [695, 423] width 374 height 26
click at [661, 485] on span "Chamada para ação" at bounding box center [694, 488] width 102 height 12
click at [580, 492] on input at bounding box center [599, 487] width 182 height 26
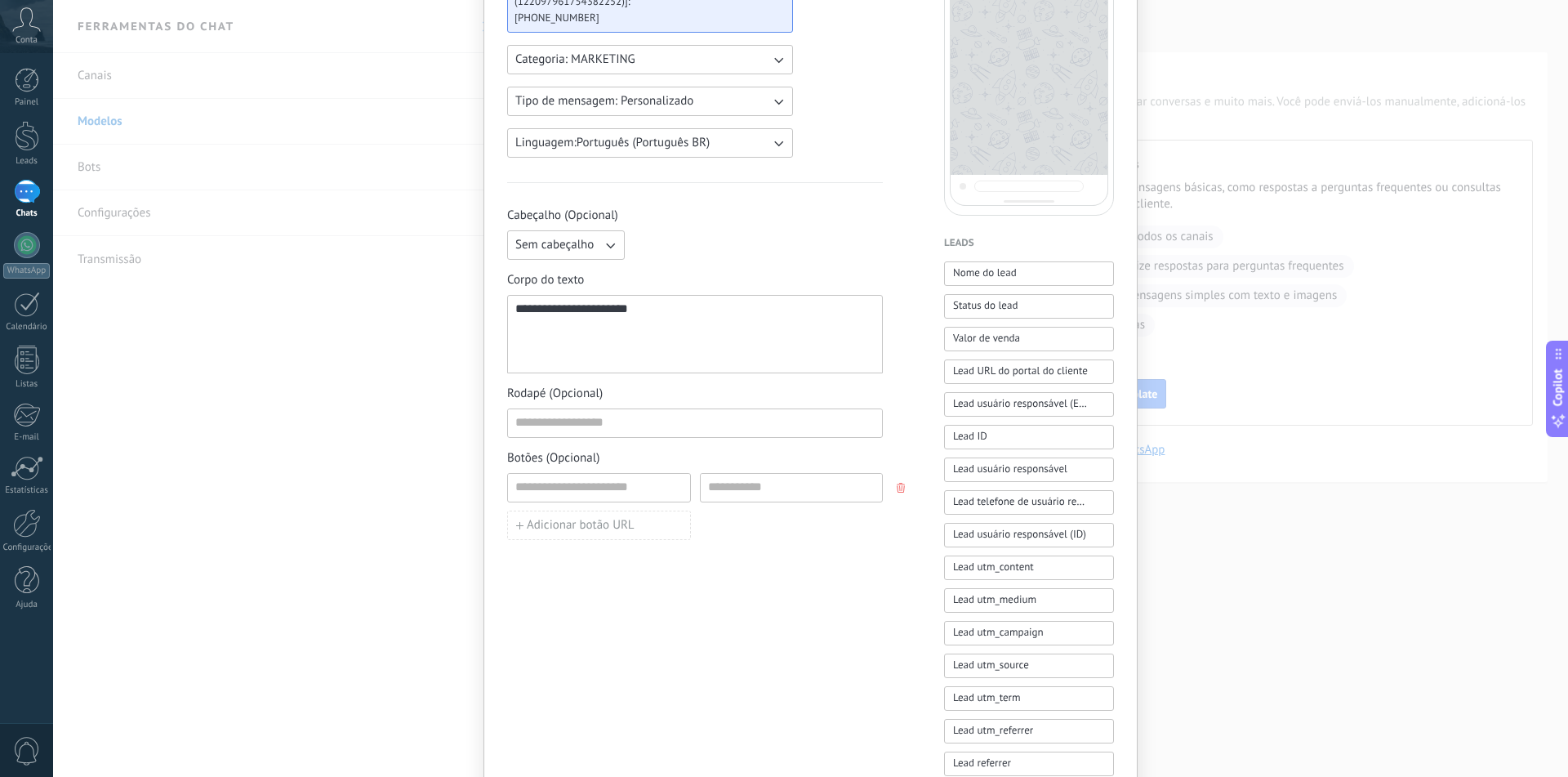
click at [633, 570] on div "**********" at bounding box center [695, 433] width 376 height 1104
click at [598, 521] on span "Adicionar botão URL" at bounding box center [581, 526] width 107 height 12
click at [691, 578] on div "**********" at bounding box center [695, 433] width 376 height 1104
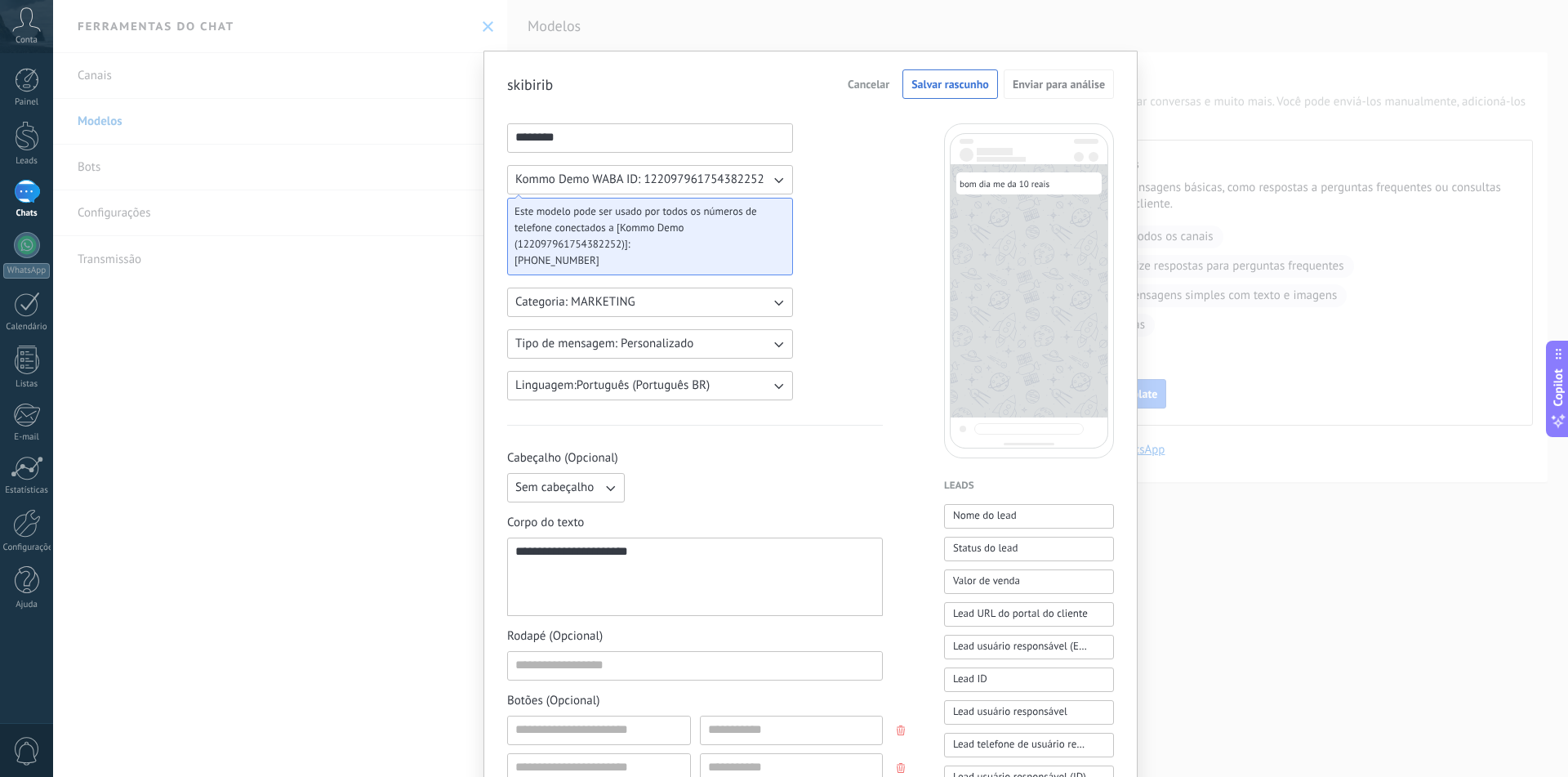
scroll to position [0, 0]
click at [942, 93] on span "Salvar rascunho" at bounding box center [951, 87] width 78 height 12
click at [583, 180] on span "Kommo Demo WABA ID: 122097961754382252" at bounding box center [639, 182] width 250 height 16
click at [951, 80] on button "Salvar rascunho" at bounding box center [951, 87] width 95 height 30
click at [772, 181] on icon "button" at bounding box center [779, 182] width 16 height 16
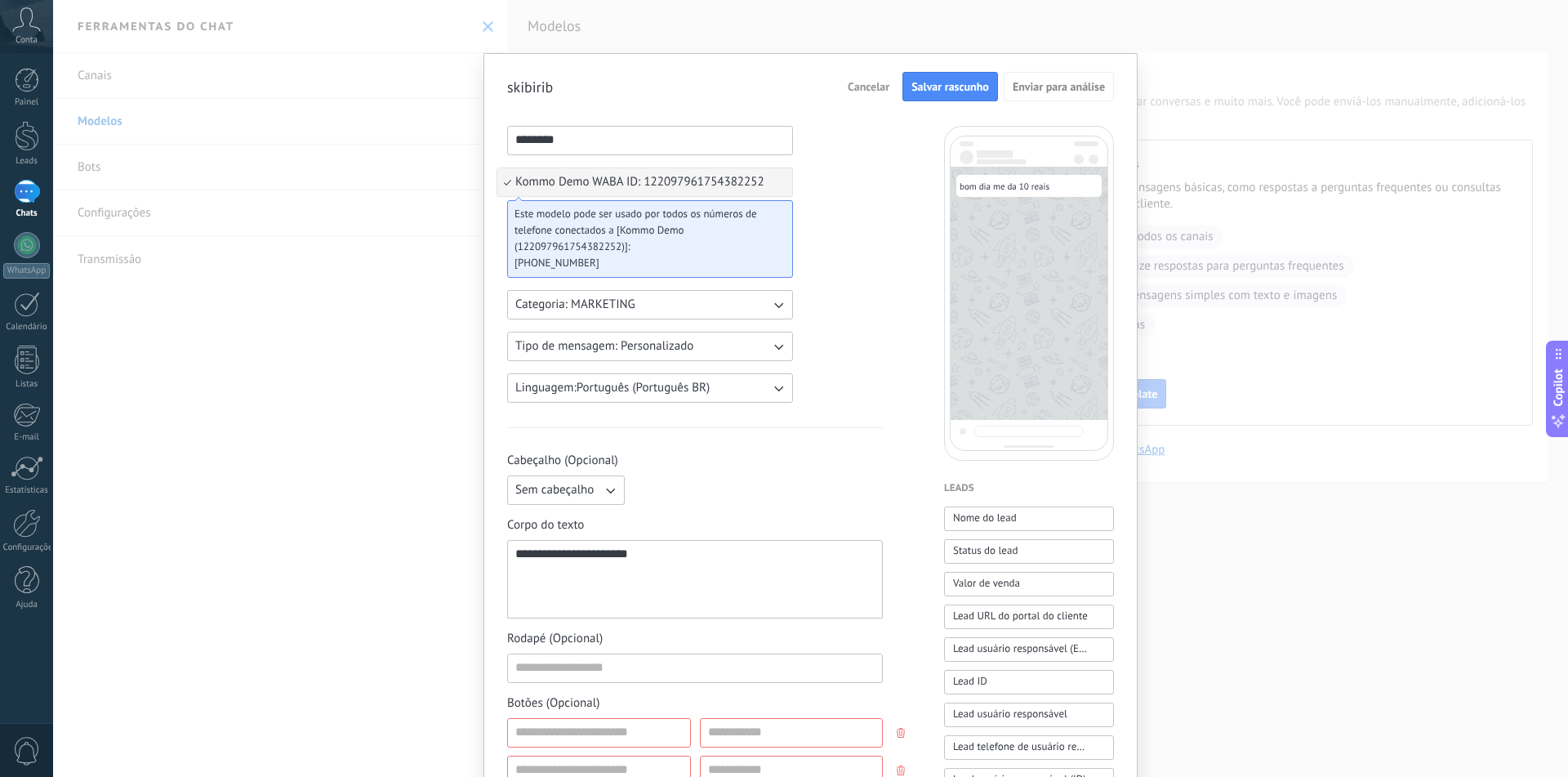
click at [778, 181] on li "Kommo Demo WABA ID: 122097961754382252" at bounding box center [644, 182] width 295 height 28
click at [778, 181] on icon "button" at bounding box center [779, 182] width 16 height 16
click at [520, 182] on span "Kommo Demo WABA ID: 122097961754382252" at bounding box center [639, 182] width 250 height 16
click at [694, 233] on span "Este modelo pode ser usado por todos os números de telefone conectados a [Kommo…" at bounding box center [644, 230] width 259 height 49
click at [577, 246] on span "Este modelo pode ser usado por todos os números de telefone conectados a [Kommo…" at bounding box center [644, 230] width 259 height 49
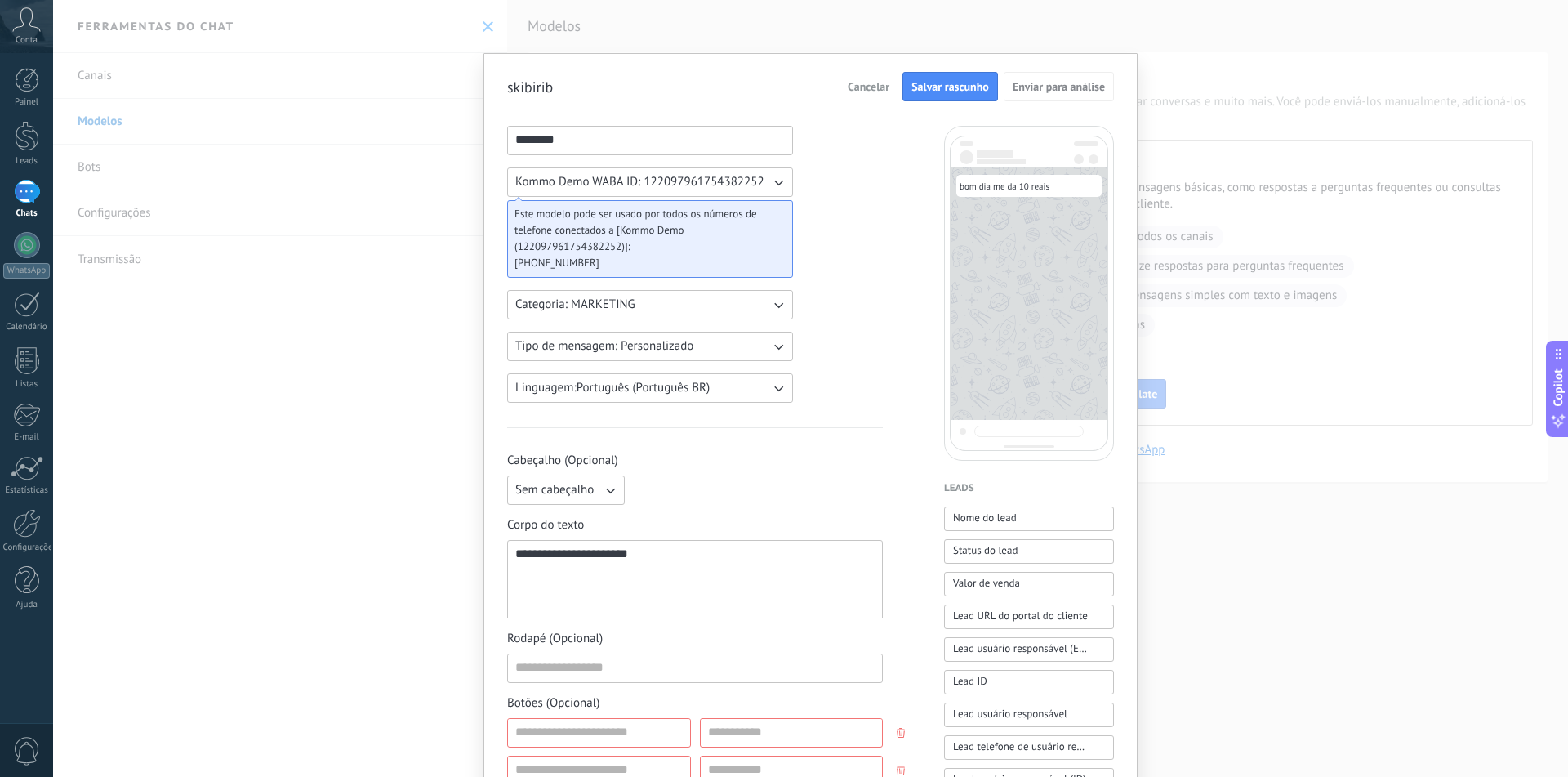
click at [564, 263] on span "[PHONE_NUMBER]" at bounding box center [644, 263] width 259 height 16
click at [967, 85] on span "Salvar rascunho" at bounding box center [951, 87] width 78 height 12
click at [967, 87] on span "Salvar rascunho" at bounding box center [951, 87] width 78 height 12
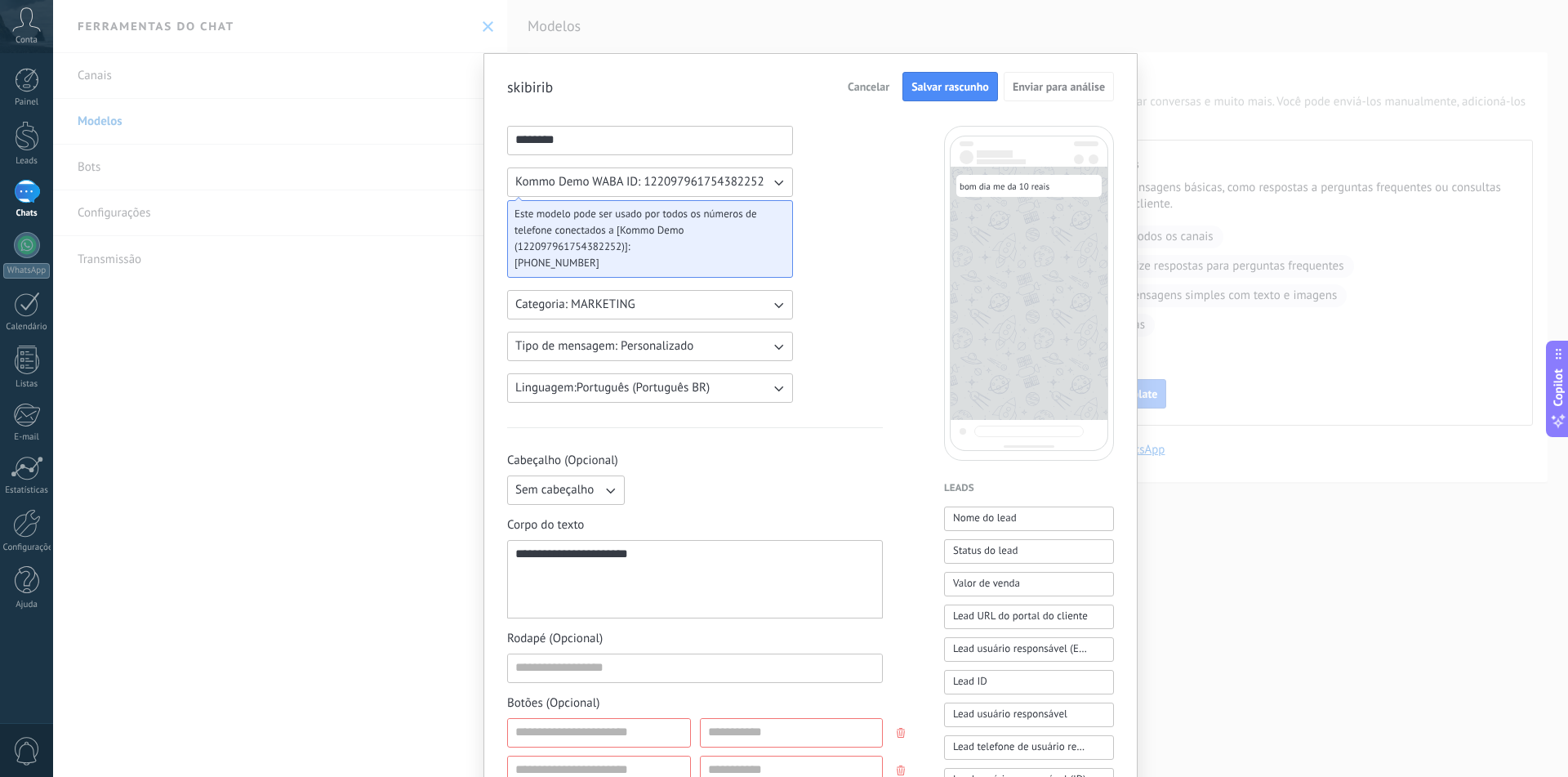
click at [571, 186] on span "Kommo Demo WABA ID: 122097961754382252" at bounding box center [639, 182] width 250 height 16
click at [772, 223] on div "Este modelo pode ser usado por todos os números de telefone conectados a [Kommo…" at bounding box center [650, 239] width 286 height 78
click at [771, 203] on div "Este modelo pode ser usado por todos os números de telefone conectados a [Kommo…" at bounding box center [650, 239] width 286 height 78
drag, startPoint x: 776, startPoint y: 186, endPoint x: 778, endPoint y: 204, distance: 18.1
click at [777, 188] on icon "button" at bounding box center [779, 182] width 16 height 16
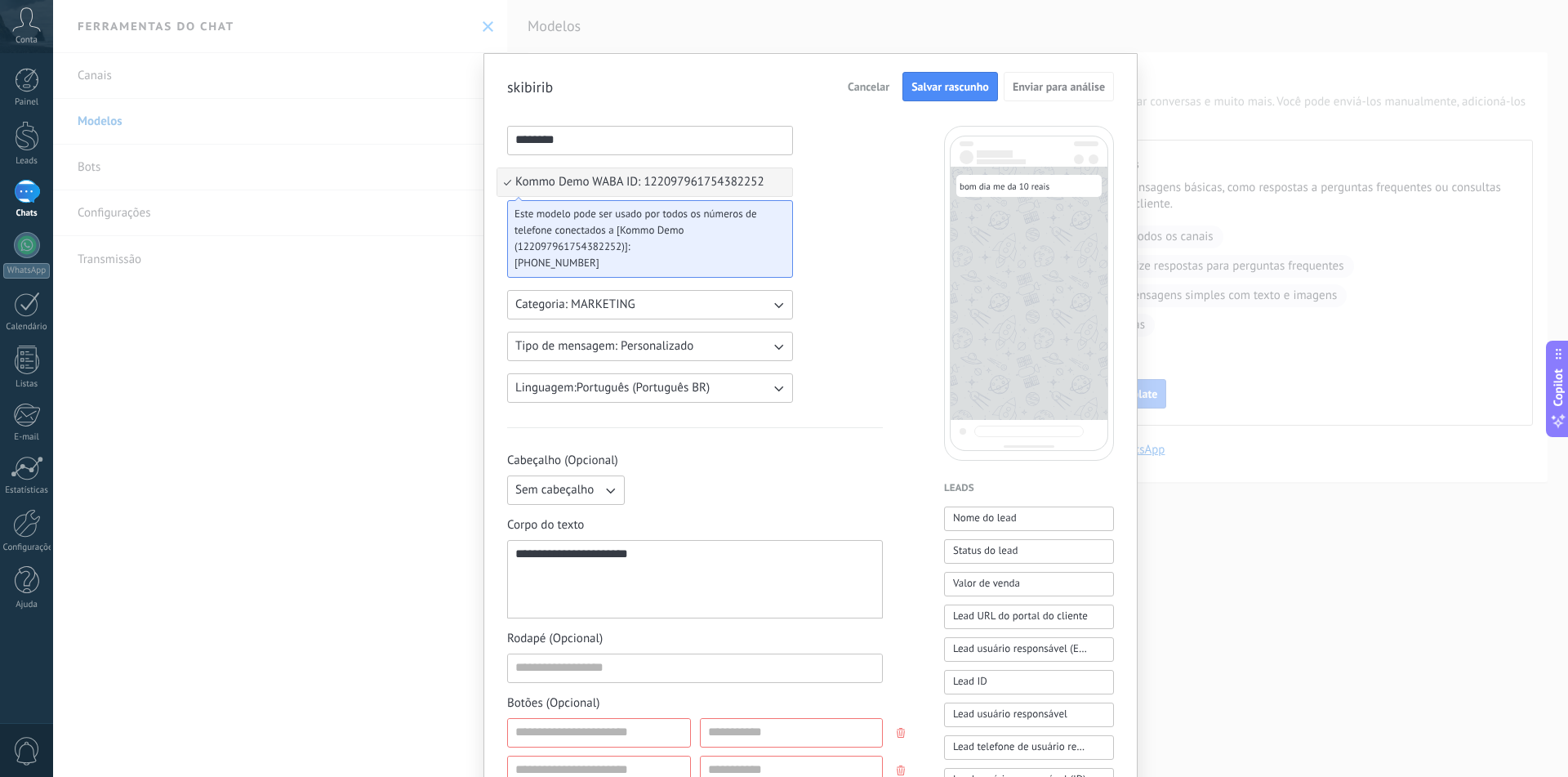
click at [778, 213] on div "Este modelo pode ser usado por todos os números de telefone conectados a [Kommo…" at bounding box center [650, 239] width 286 height 78
click at [546, 185] on span "Kommo Demo WABA ID: 122097961754382252" at bounding box center [639, 182] width 250 height 16
click at [500, 215] on div "**********" at bounding box center [810, 658] width 654 height 1211
click at [521, 200] on div "Este modelo pode ser usado por todos os números de telefone conectados a [Kommo…" at bounding box center [650, 239] width 286 height 78
click at [519, 202] on div "Este modelo pode ser usado por todos os números de telefone conectados a [Kommo…" at bounding box center [650, 239] width 286 height 78
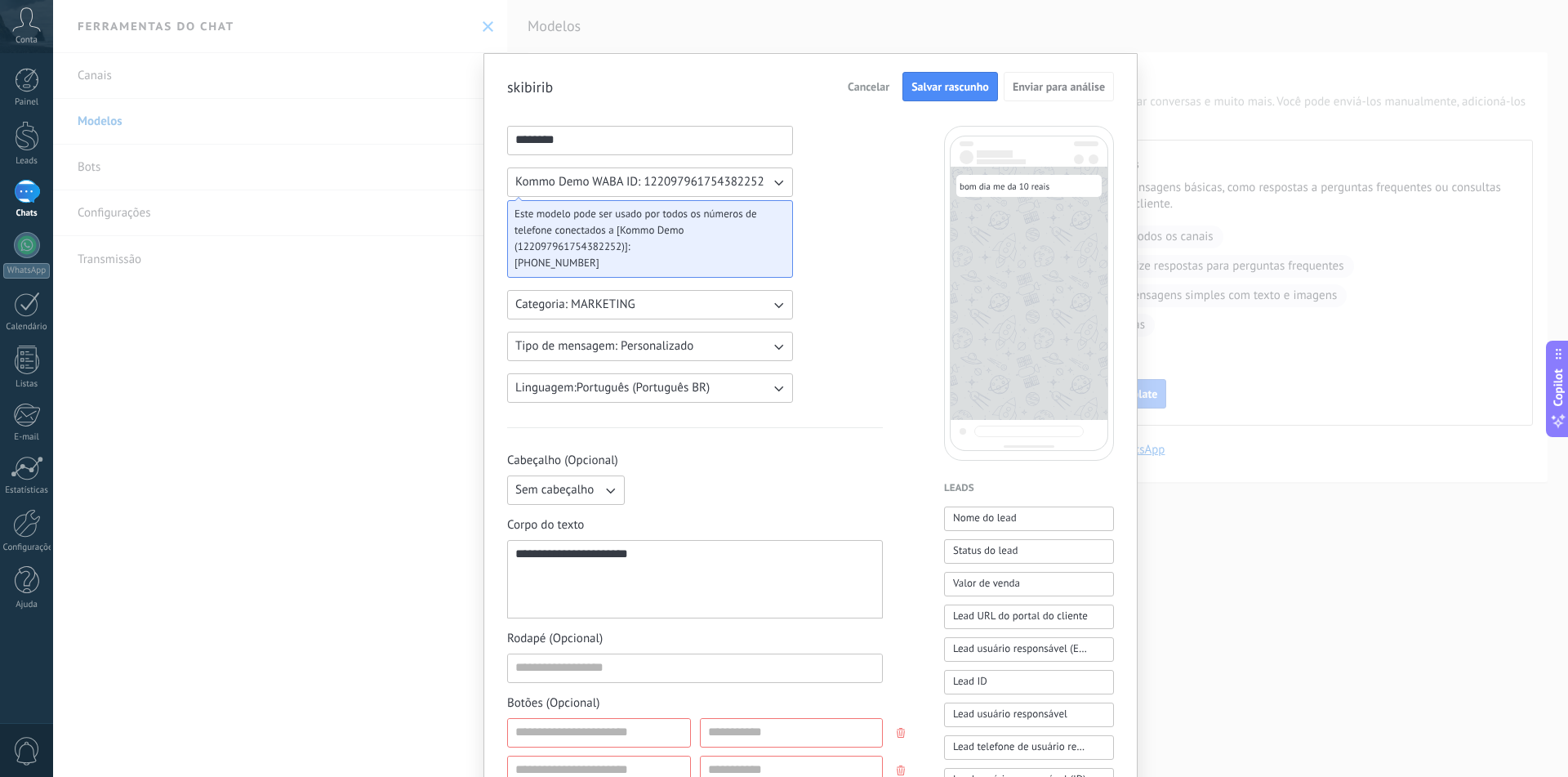
click at [518, 186] on span "Kommo Demo WABA ID: 122097961754382252" at bounding box center [639, 182] width 250 height 16
click at [521, 202] on div "Este modelo pode ser usado por todos os números de telefone conectados a [Kommo…" at bounding box center [650, 239] width 286 height 78
click at [532, 178] on span "Kommo Demo WABA ID: 122097961754382252" at bounding box center [639, 182] width 250 height 16
click at [522, 207] on span "Este modelo pode ser usado por todos os números de telefone conectados a [Kommo…" at bounding box center [644, 230] width 259 height 49
click at [538, 191] on button "Kommo Demo WABA ID: 122097961754382252" at bounding box center [650, 182] width 286 height 30
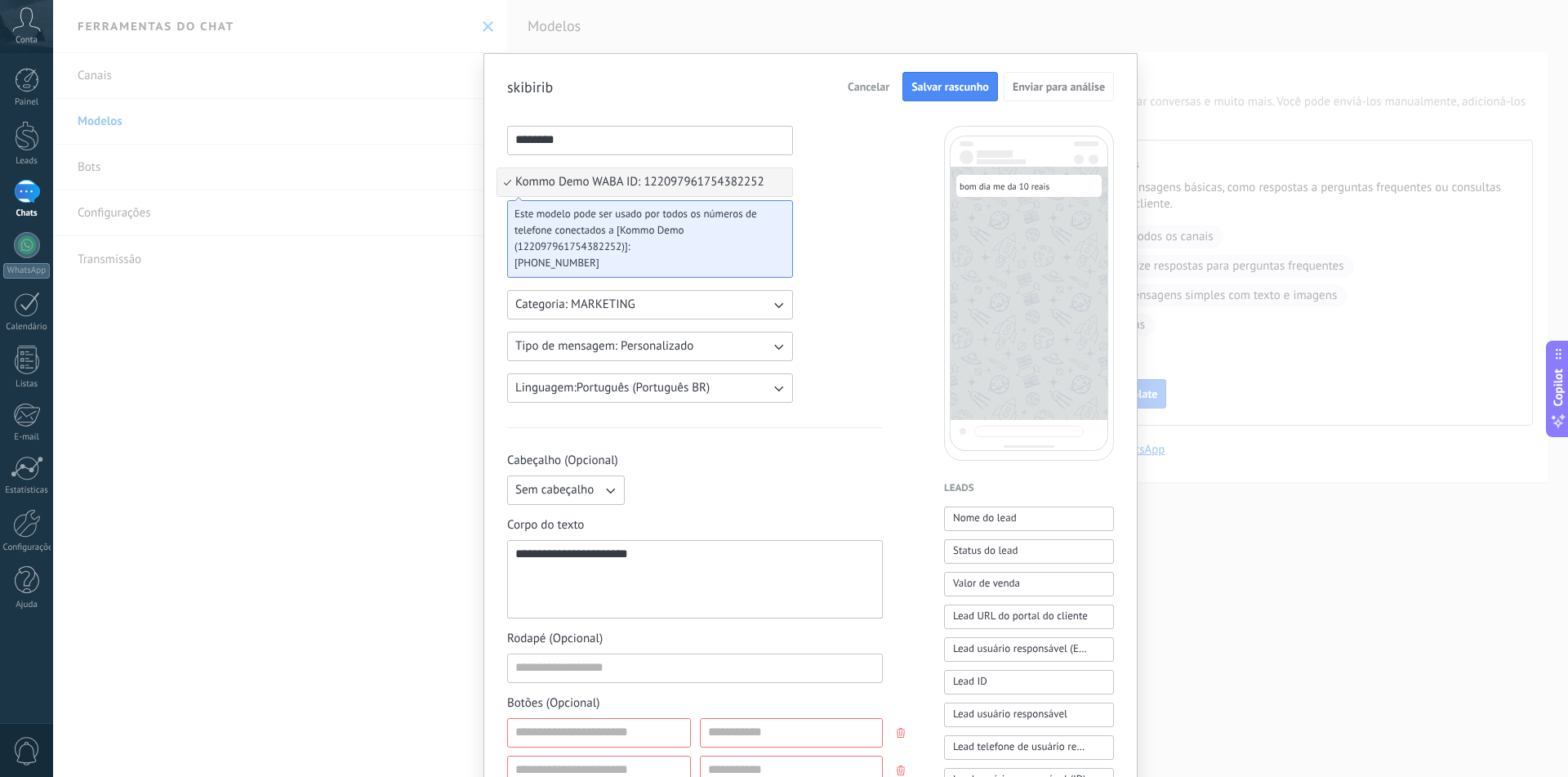
drag, startPoint x: 600, startPoint y: 259, endPoint x: 673, endPoint y: 255, distance: 73.1
click at [607, 258] on span "[PHONE_NUMBER]" at bounding box center [644, 263] width 259 height 16
drag, startPoint x: 712, startPoint y: 243, endPoint x: 712, endPoint y: 232, distance: 11.0
click at [712, 241] on span "Este modelo pode ser usado por todos os números de telefone conectados a [Kommo…" at bounding box center [644, 230] width 259 height 49
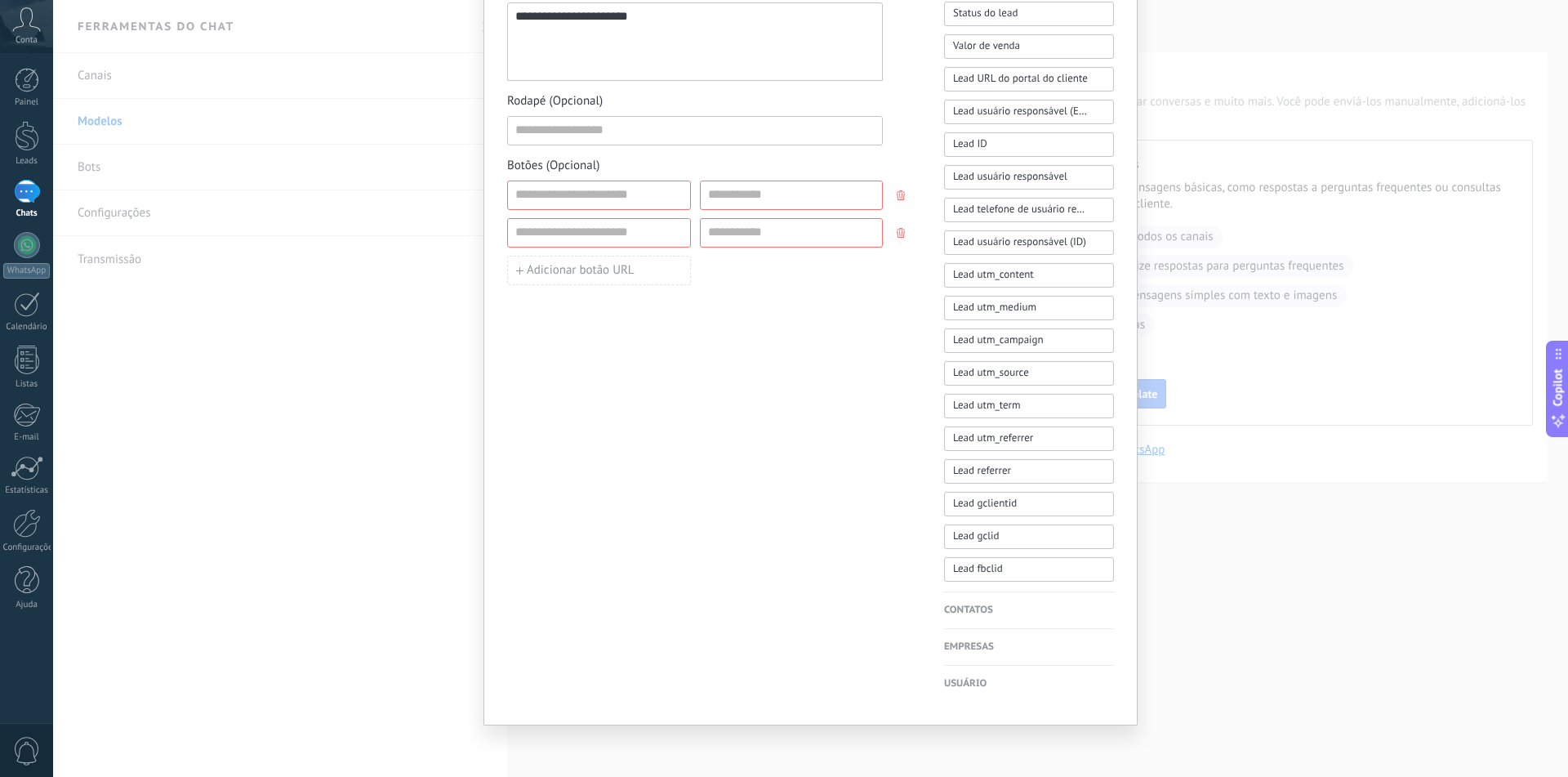
scroll to position [539, 0]
click at [641, 184] on input at bounding box center [599, 193] width 182 height 26
type input "*"
click at [598, 234] on input at bounding box center [599, 231] width 182 height 26
type input "*"
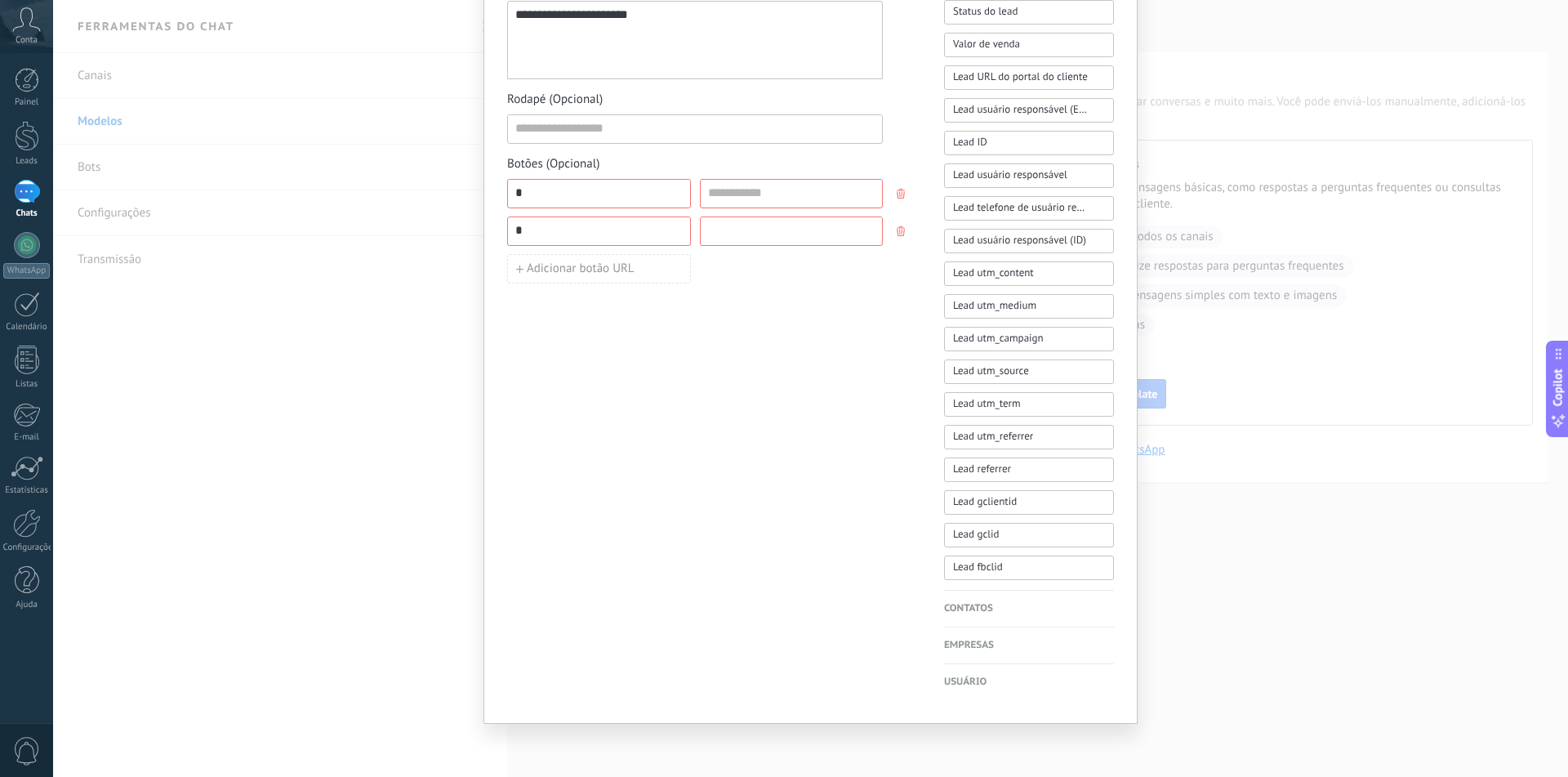
click at [725, 232] on input at bounding box center [791, 231] width 182 height 26
type input "*"
click at [723, 199] on input at bounding box center [791, 193] width 182 height 26
click at [644, 361] on div "**********" at bounding box center [695, 138] width 376 height 1104
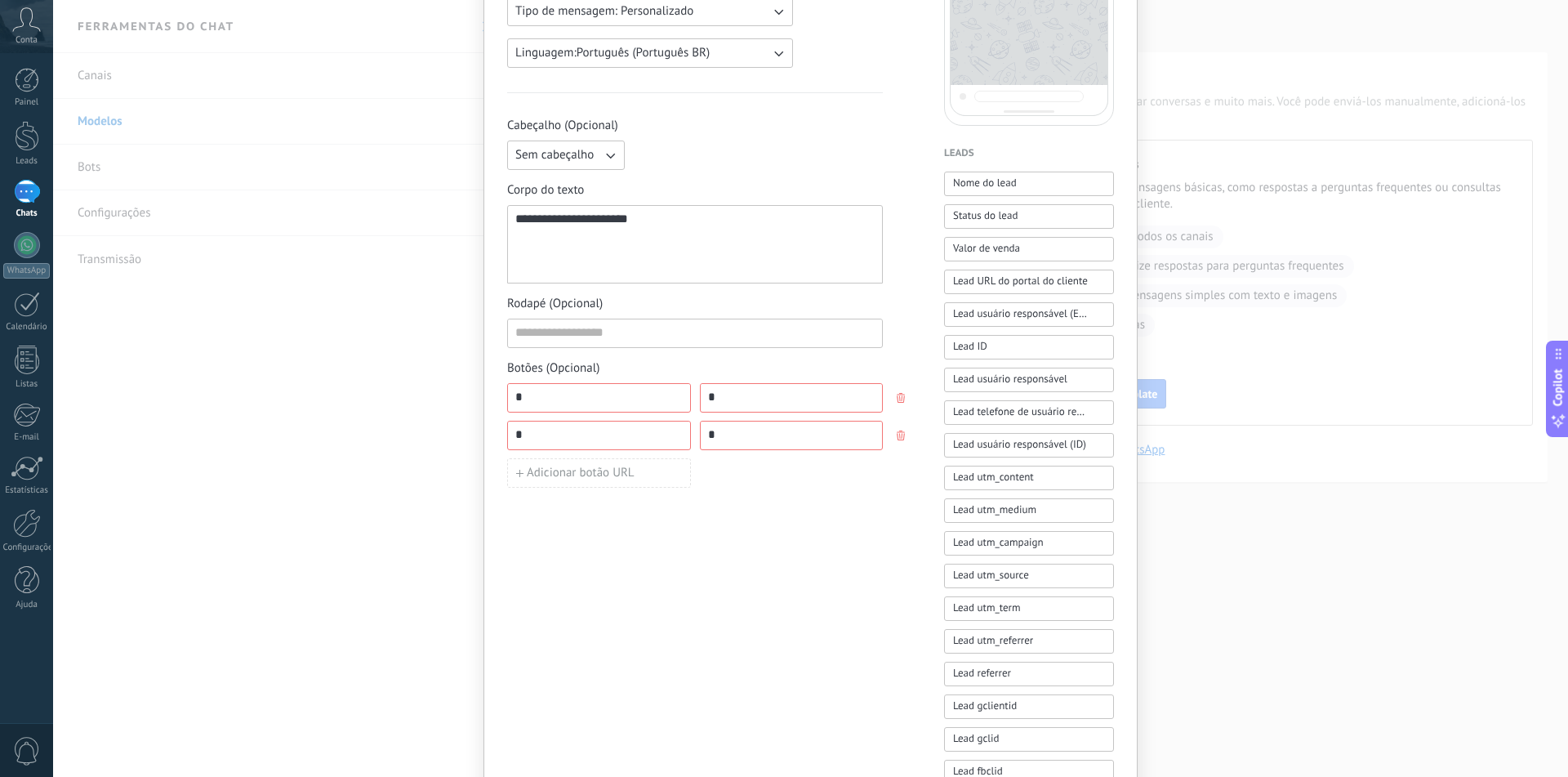
scroll to position [0, 0]
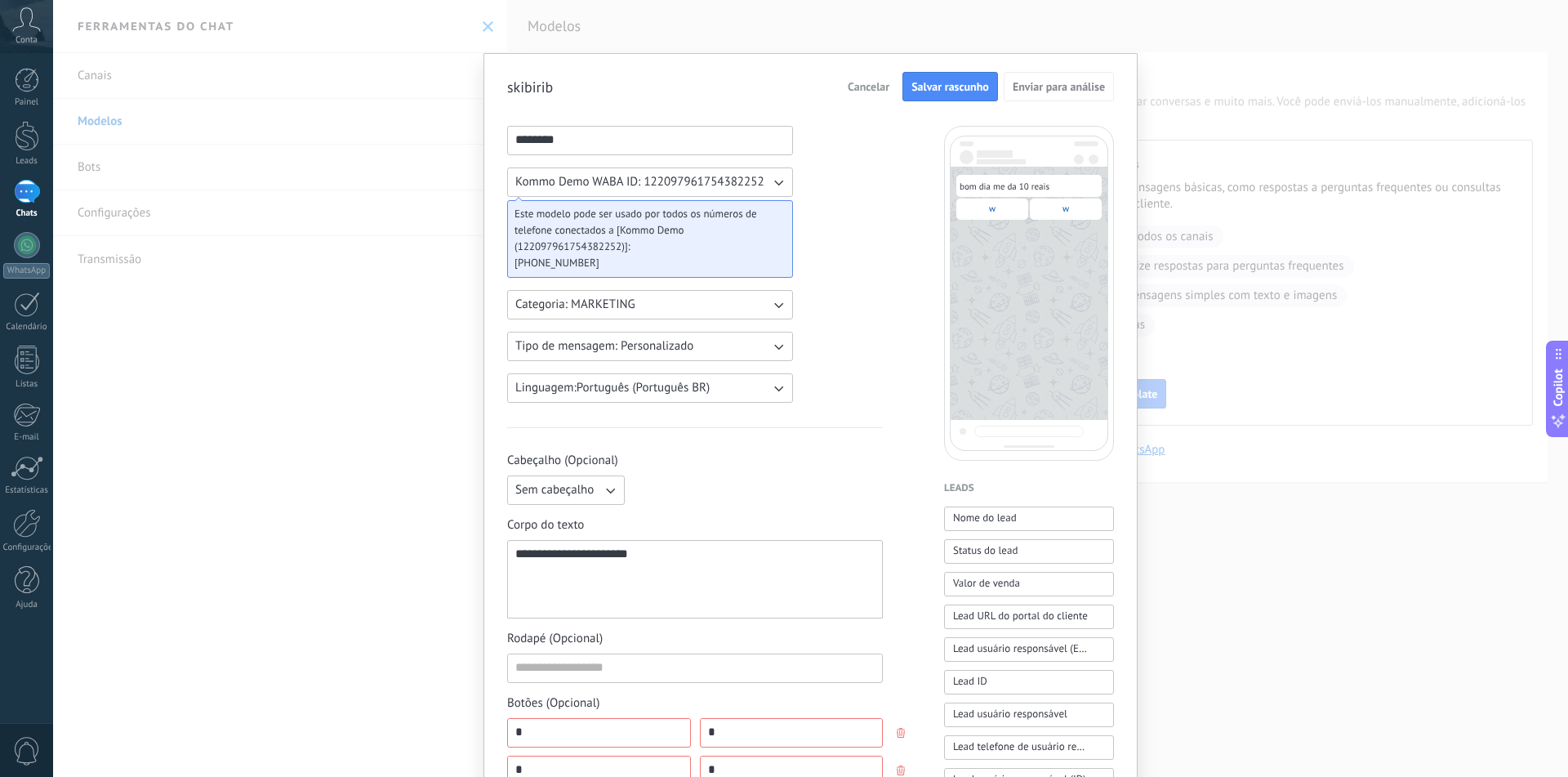
click at [958, 83] on span "Salvar rascunho" at bounding box center [951, 87] width 78 height 12
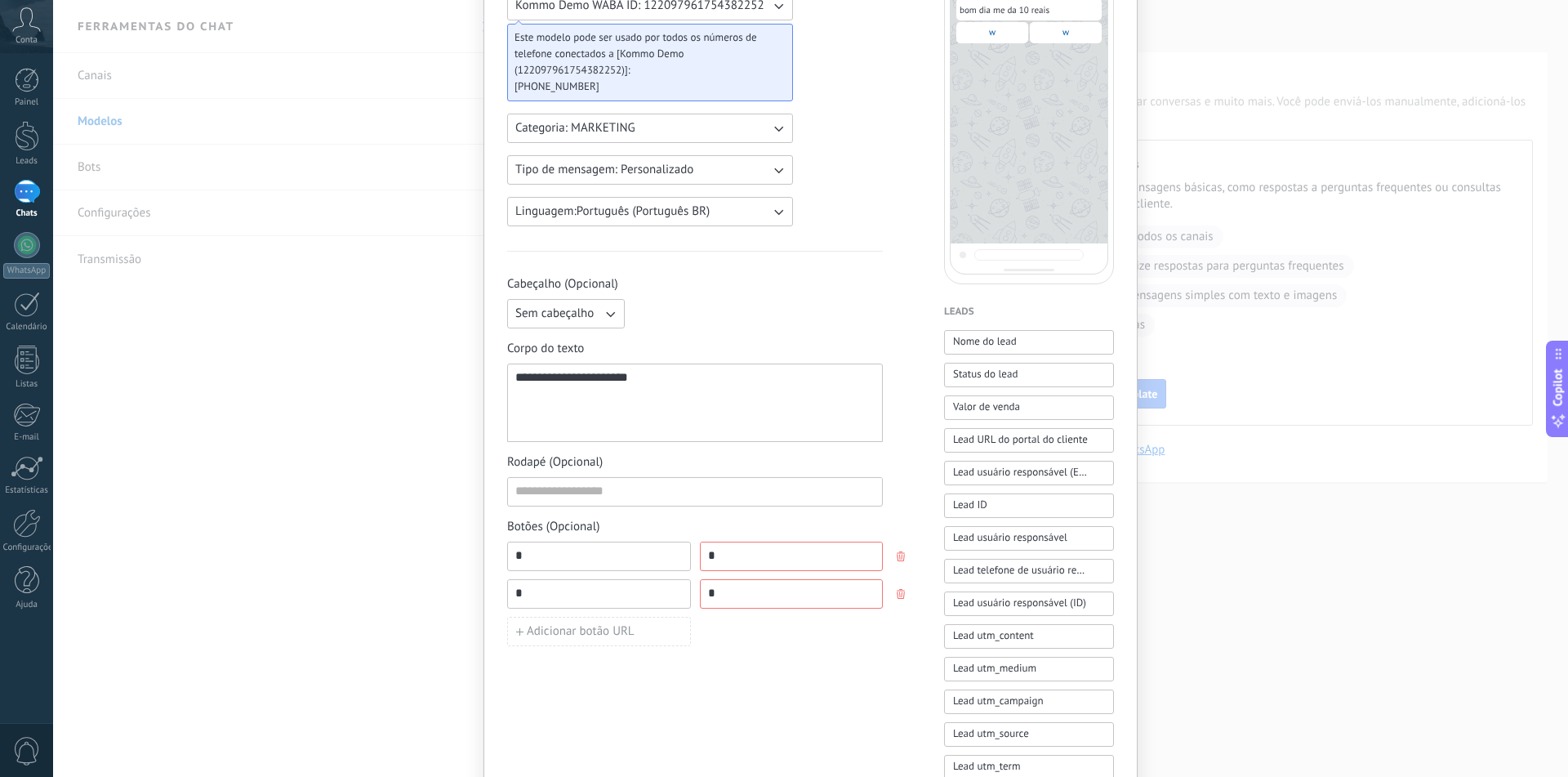
scroll to position [82, 0]
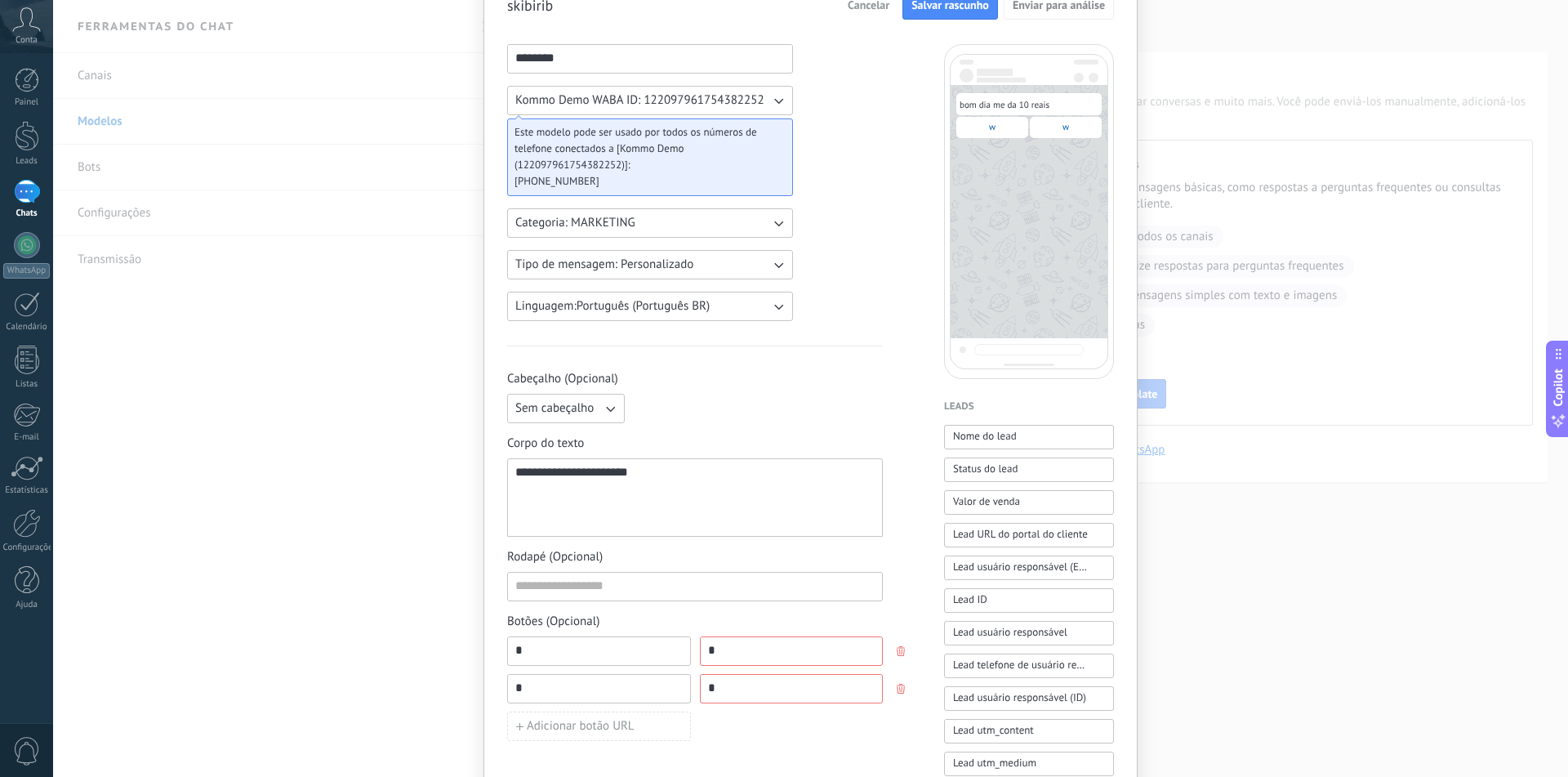
click at [962, 12] on button "Salvar rascunho" at bounding box center [951, 5] width 95 height 30
click at [898, 662] on button "button" at bounding box center [902, 651] width 13 height 25
type input "*"
click at [898, 644] on button "button" at bounding box center [902, 651] width 13 height 25
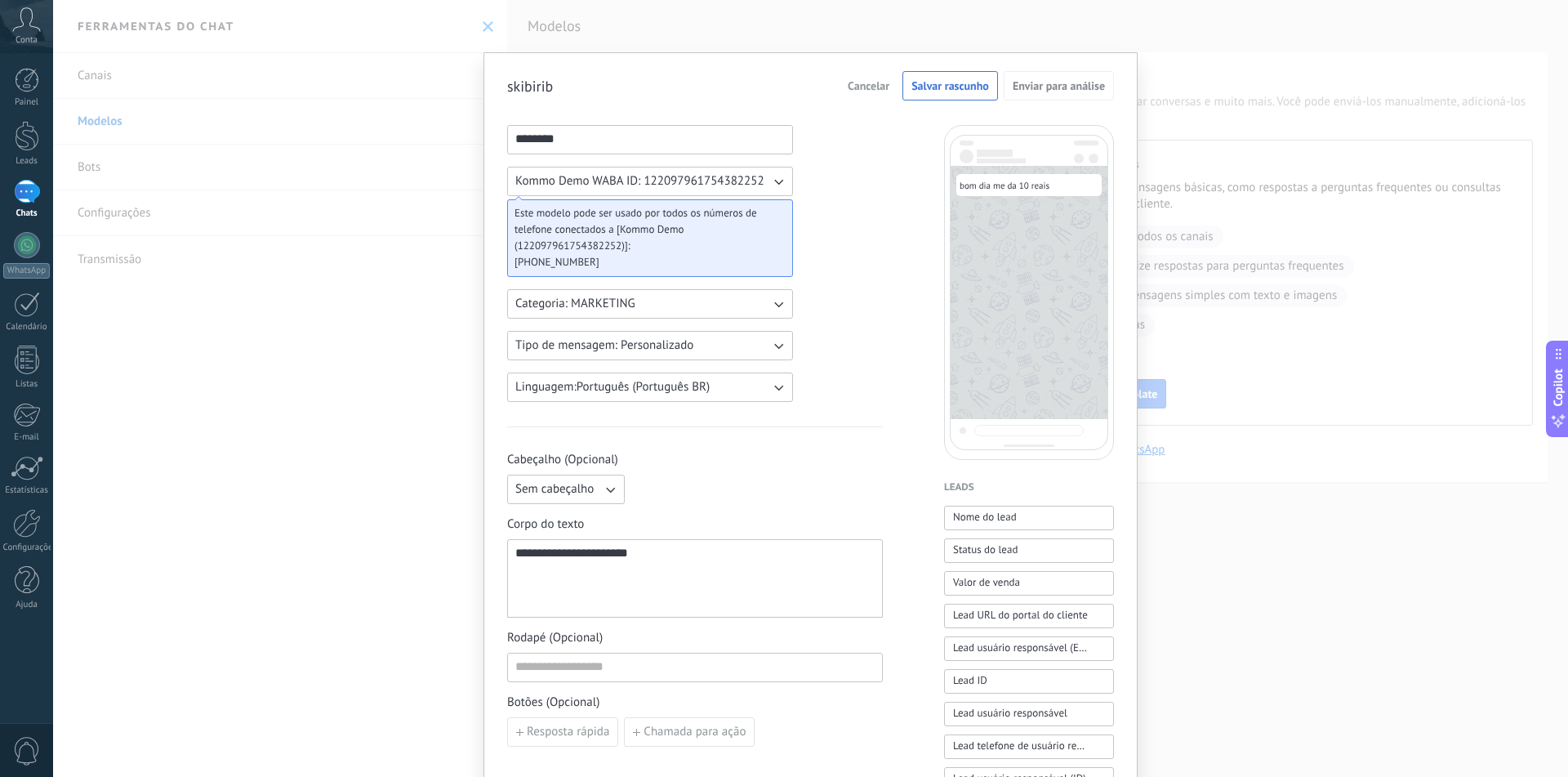
scroll to position [0, 0]
drag, startPoint x: 940, startPoint y: 63, endPoint x: 938, endPoint y: 78, distance: 15.1
click at [940, 62] on div "**********" at bounding box center [810, 658] width 654 height 1211
click at [938, 78] on button "Salvar rascunho" at bounding box center [951, 87] width 95 height 30
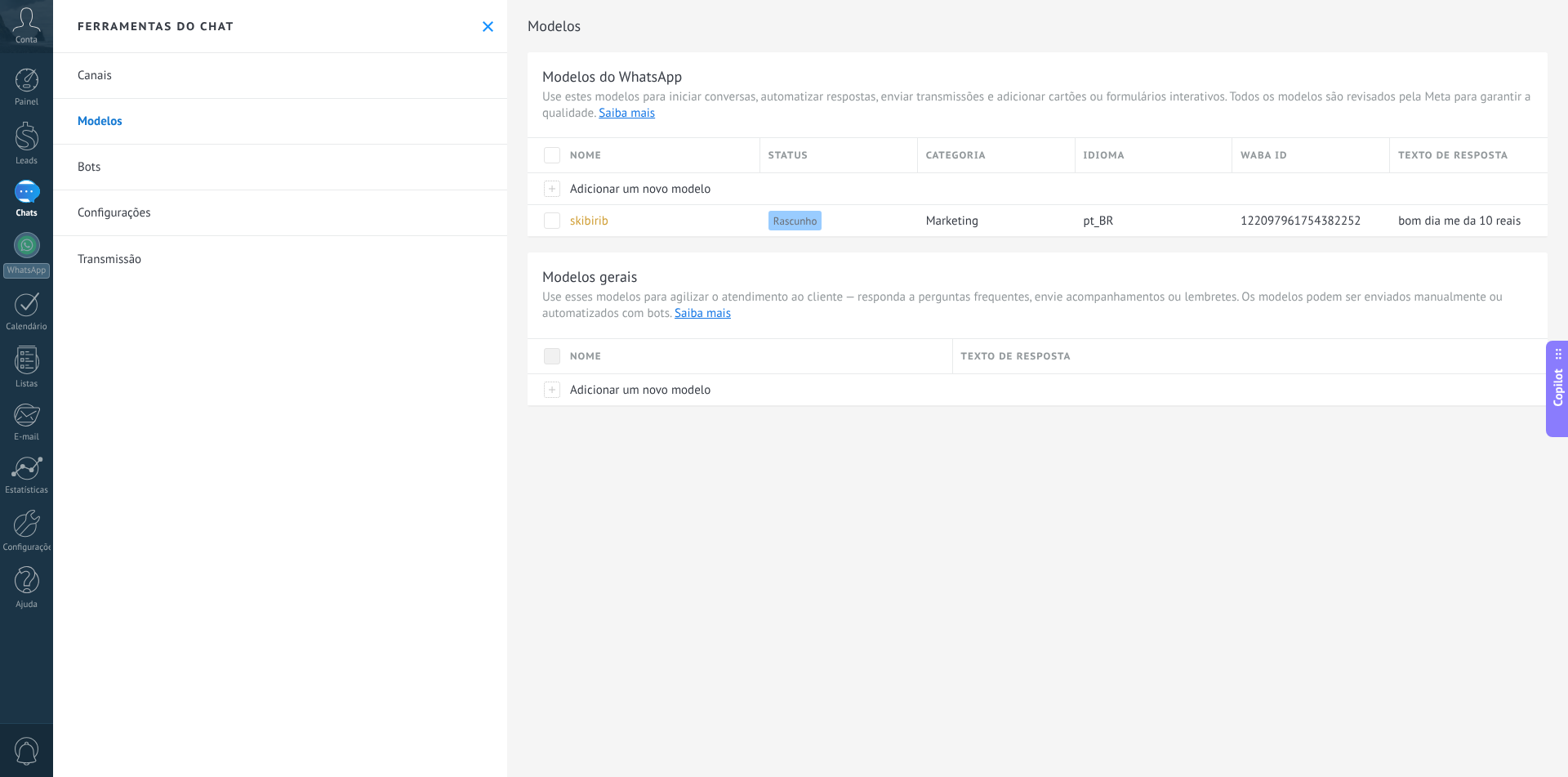
click at [28, 39] on span "Conta" at bounding box center [27, 40] width 22 height 11
